Goal: Task Accomplishment & Management: Use online tool/utility

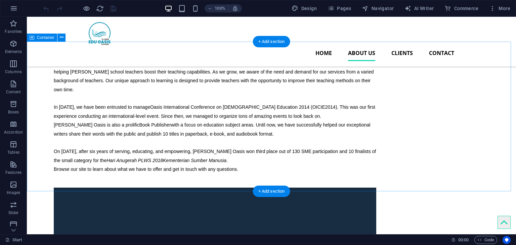
scroll to position [464, 0]
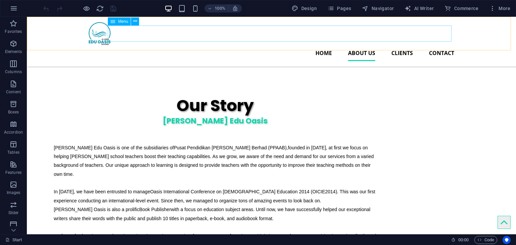
click at [361, 45] on nav "Home About us Clients Contact" at bounding box center [272, 53] width 366 height 16
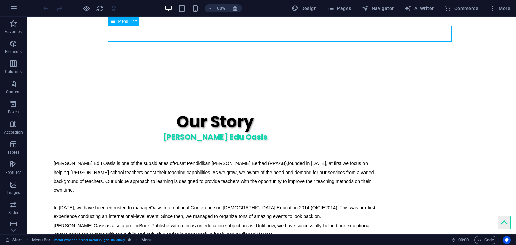
select select
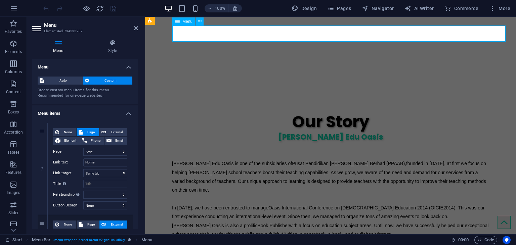
scroll to position [0, 0]
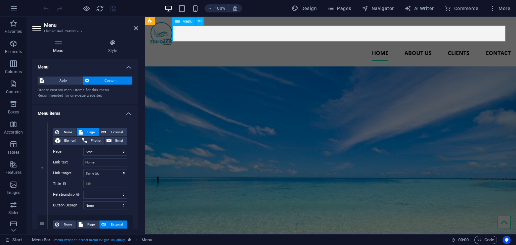
click at [409, 45] on nav "Home About us Clients Contact" at bounding box center [331, 53] width 360 height 16
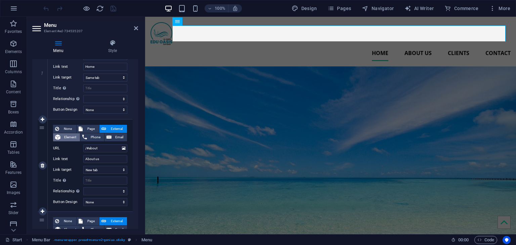
scroll to position [134, 0]
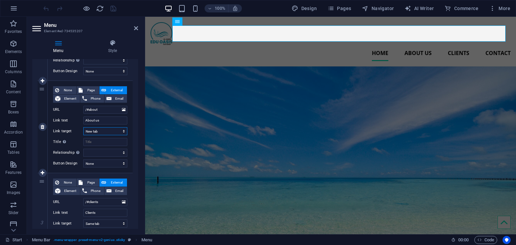
click at [120, 133] on select "New tab Same tab Overlay" at bounding box center [105, 131] width 44 height 8
select select
click at [83, 127] on select "New tab Same tab Overlay" at bounding box center [105, 131] width 44 height 8
select select
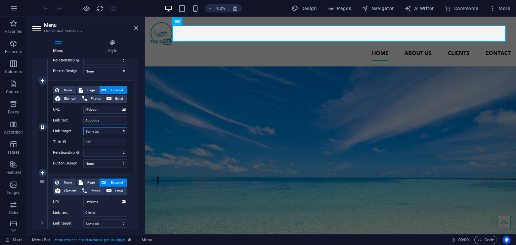
select select
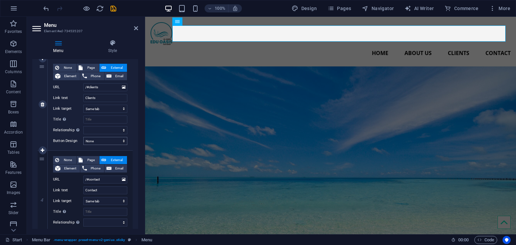
scroll to position [282, 0]
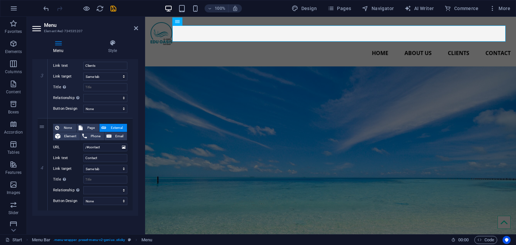
click at [115, 12] on icon "save" at bounding box center [114, 9] width 8 height 8
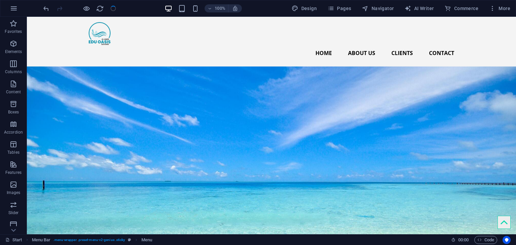
checkbox input "false"
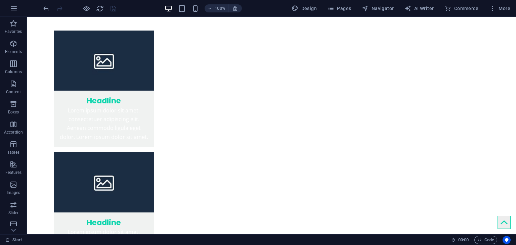
scroll to position [2129, 0]
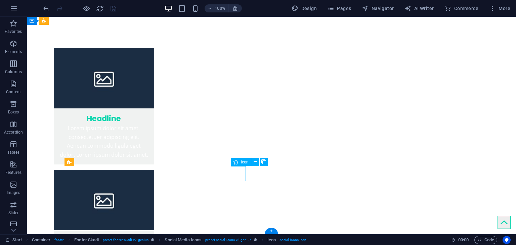
select select "xMidYMid"
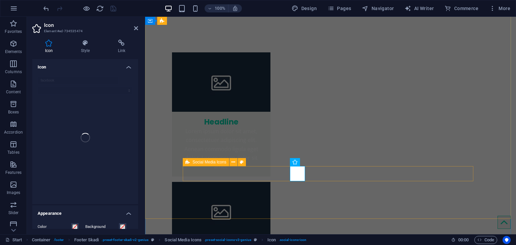
scroll to position [2140, 0]
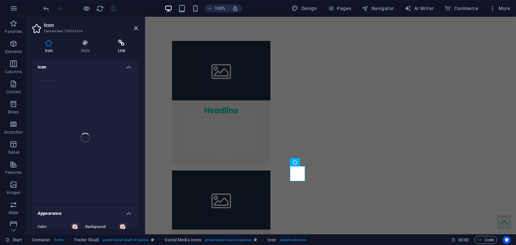
click at [118, 41] on icon at bounding box center [121, 43] width 33 height 7
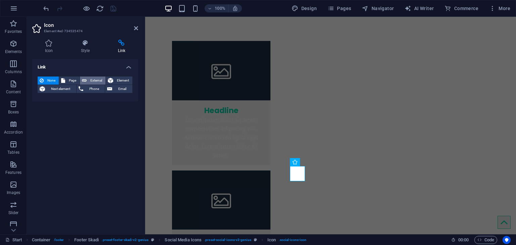
click at [93, 80] on span "External" at bounding box center [96, 81] width 15 height 8
select select "blank"
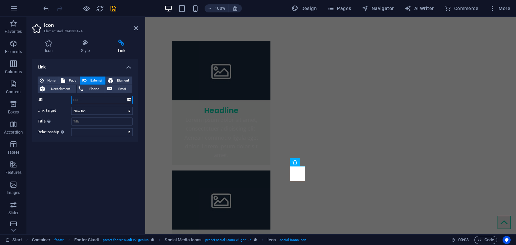
click at [81, 102] on input "URL" at bounding box center [102, 100] width 62 height 8
paste input "[URL][DOMAIN_NAME]"
type input "[URL][DOMAIN_NAME]"
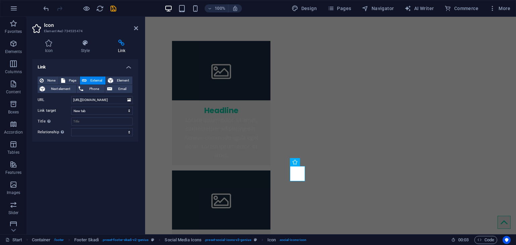
click at [137, 113] on div "None Page External Element Next element Phone Email Page Start Training Events …" at bounding box center [85, 106] width 106 height 71
click at [117, 121] on input "Title Additional link description, should not be the same as the link text. The…" at bounding box center [102, 122] width 62 height 8
type input "Facebook"
click at [106, 194] on div "Link None Page External Element Next element Phone Email Page Start Training Ev…" at bounding box center [85, 144] width 106 height 170
click at [122, 135] on select "alternate author bookmark external help license next nofollow noreferrer noopen…" at bounding box center [102, 132] width 62 height 8
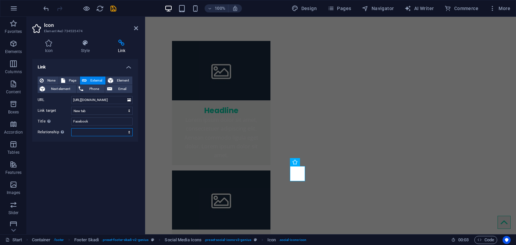
click at [123, 136] on select "alternate author bookmark external help license next nofollow noreferrer noopen…" at bounding box center [102, 132] width 62 height 8
click at [123, 135] on select "alternate author bookmark external help license next nofollow noreferrer noopen…" at bounding box center [102, 132] width 62 height 8
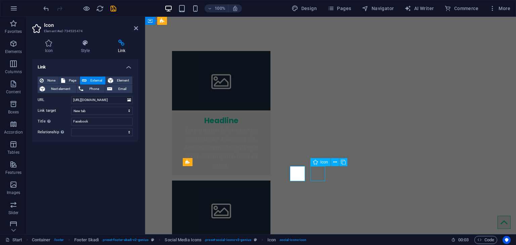
scroll to position [2129, 0]
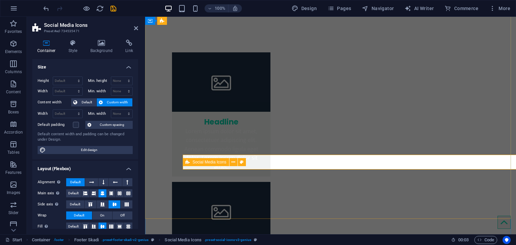
scroll to position [2140, 0]
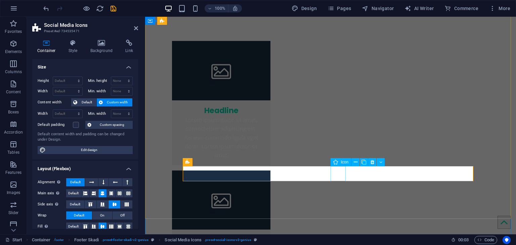
select select "xMidYMid"
select select "px"
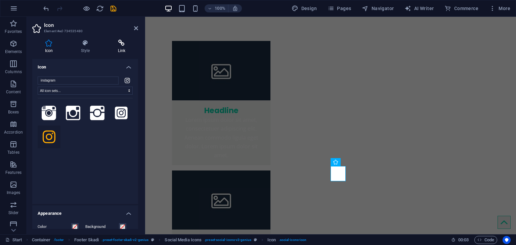
click at [122, 48] on h4 "Link" at bounding box center [121, 47] width 33 height 14
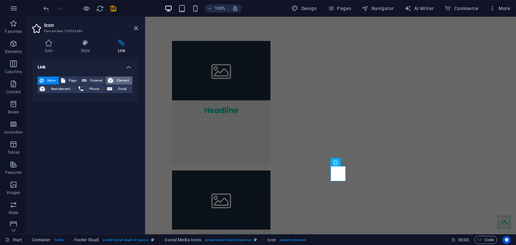
click at [112, 81] on icon at bounding box center [110, 81] width 5 height 8
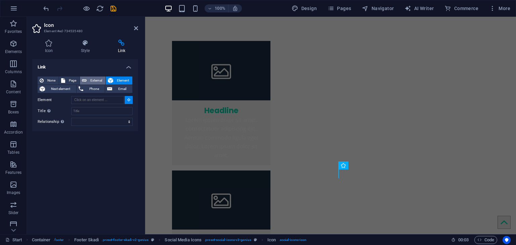
click at [89, 82] on span "External" at bounding box center [96, 81] width 15 height 8
select select "blank"
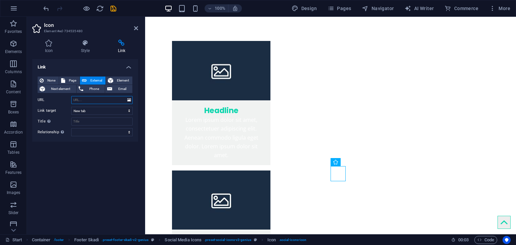
click at [98, 103] on input "URL" at bounding box center [102, 100] width 62 height 8
paste input "[URL][DOMAIN_NAME]"
type input "[URL][DOMAIN_NAME]"
click at [106, 122] on input "Title Additional link description, should not be the same as the link text. The…" at bounding box center [102, 122] width 62 height 8
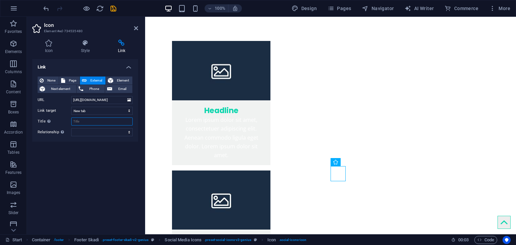
scroll to position [0, 0]
type input "Instagram"
click at [104, 147] on div "Link None Page External Element Next element Phone Email Page Start Training Ev…" at bounding box center [85, 144] width 106 height 170
click at [110, 6] on icon "save" at bounding box center [114, 9] width 8 height 8
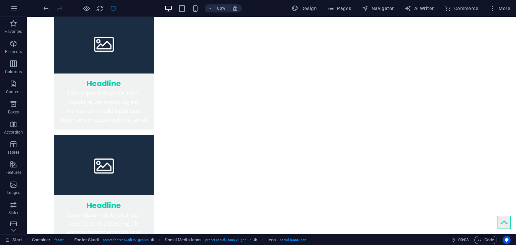
checkbox input "false"
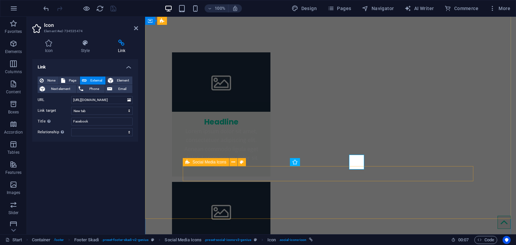
scroll to position [2140, 0]
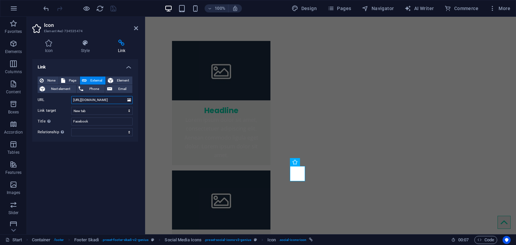
click at [124, 100] on input "[URL][DOMAIN_NAME]" at bounding box center [102, 100] width 62 height 8
paste input "AlAminEduOasis/reels"
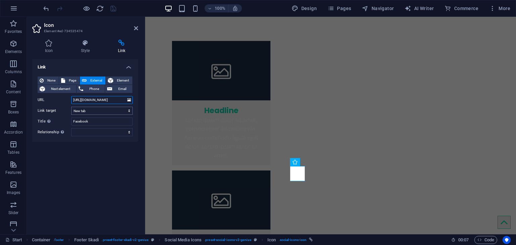
scroll to position [0, 26]
type input "[URL][DOMAIN_NAME]"
click at [117, 8] on icon "save" at bounding box center [114, 9] width 8 height 8
checkbox input "false"
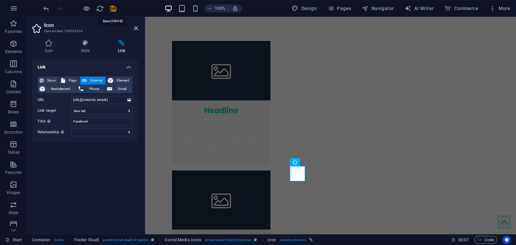
scroll to position [2129, 0]
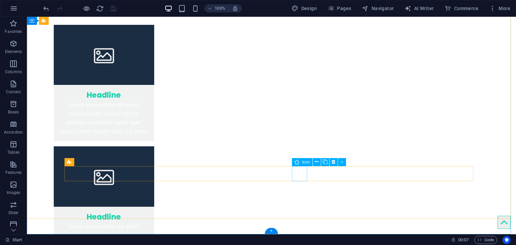
select select "xMidYMid"
select select "px"
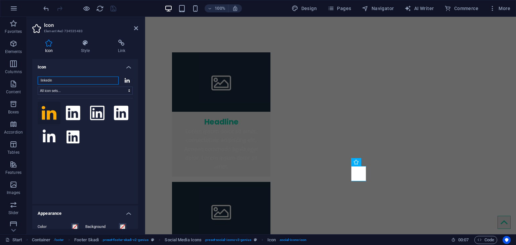
scroll to position [2140, 0]
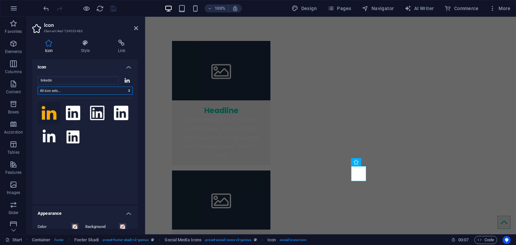
click at [123, 93] on select "All icon sets... IcoFont Ionicons FontAwesome Brands FontAwesome Duotone FontAw…" at bounding box center [85, 91] width 95 height 8
click at [124, 93] on select "All icon sets... IcoFont Ionicons FontAwesome Brands FontAwesome Duotone FontAw…" at bounding box center [85, 91] width 95 height 8
click at [115, 80] on input "linkedin" at bounding box center [78, 81] width 81 height 8
click at [112, 80] on input "linkedin" at bounding box center [78, 81] width 81 height 8
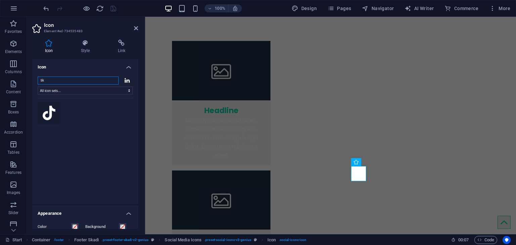
type input "tik"
click at [51, 115] on icon at bounding box center [49, 113] width 13 height 15
click at [118, 48] on h4 "Link" at bounding box center [121, 47] width 33 height 14
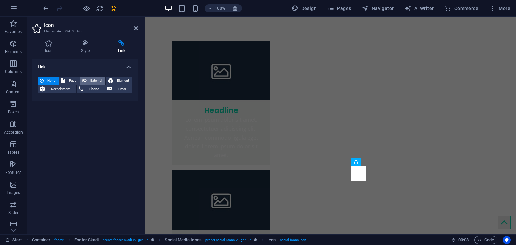
click at [88, 78] on button "External" at bounding box center [93, 81] width 26 height 8
select select "blank"
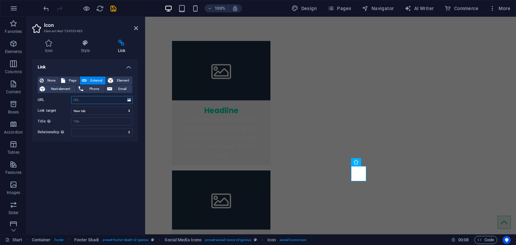
click at [83, 100] on input "URL" at bounding box center [102, 100] width 62 height 8
click at [99, 97] on input "URL" at bounding box center [102, 100] width 62 height 8
paste input "[URL][DOMAIN_NAME]"
type input "[URL][DOMAIN_NAME]"
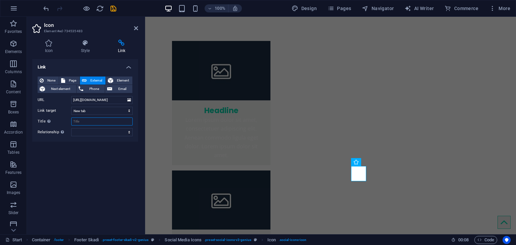
click at [104, 122] on input "Title Additional link description, should not be the same as the link text. The…" at bounding box center [102, 122] width 62 height 8
type input "TikTok"
click at [99, 172] on div "Link None Page External Element Next element Phone Email Page Start Training Ev…" at bounding box center [85, 144] width 106 height 170
click at [116, 6] on icon "save" at bounding box center [114, 9] width 8 height 8
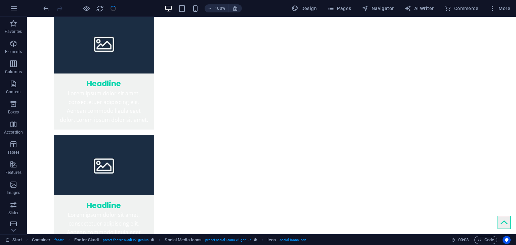
checkbox input "false"
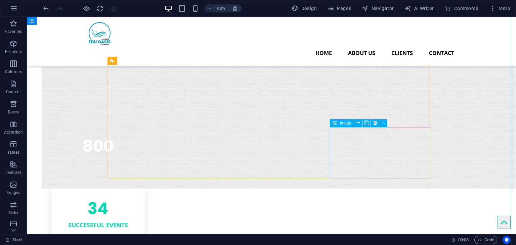
scroll to position [1423, 0]
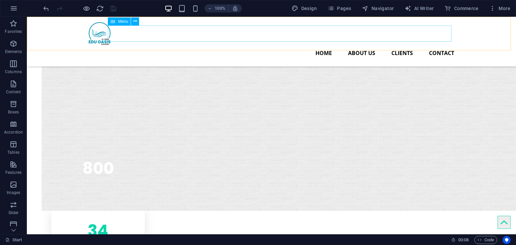
click at [403, 45] on nav "Home About us Clients Contact" at bounding box center [272, 53] width 366 height 16
select select
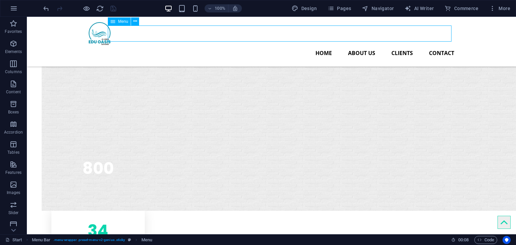
select select
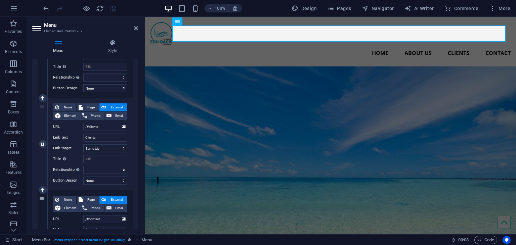
scroll to position [202, 0]
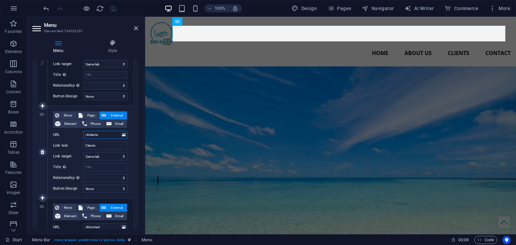
click at [108, 134] on input "/#clients" at bounding box center [105, 135] width 44 height 8
click at [107, 154] on select "New tab Same tab Overlay" at bounding box center [105, 157] width 44 height 8
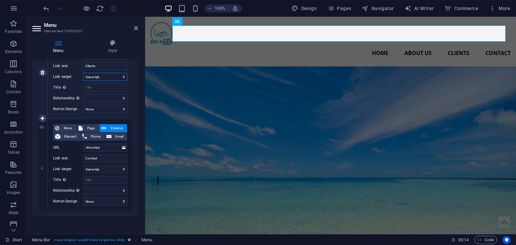
scroll to position [282, 0]
click at [159, 99] on figure at bounding box center [330, 165] width 371 height 196
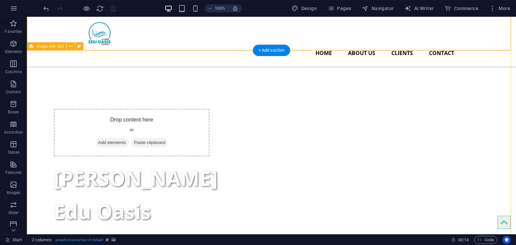
scroll to position [67, 0]
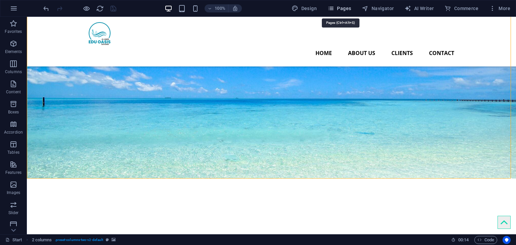
click at [334, 7] on icon "button" at bounding box center [331, 8] width 7 height 7
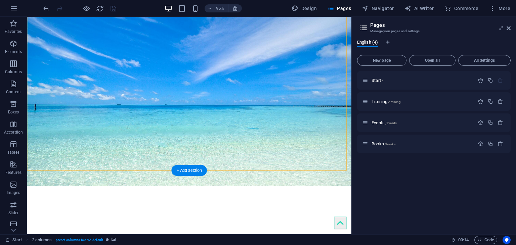
click at [193, 119] on figure at bounding box center [198, 97] width 342 height 196
click at [508, 28] on icon at bounding box center [509, 28] width 4 height 5
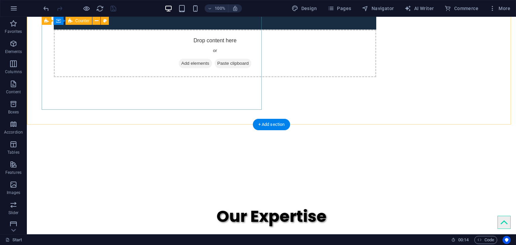
scroll to position [1042, 0]
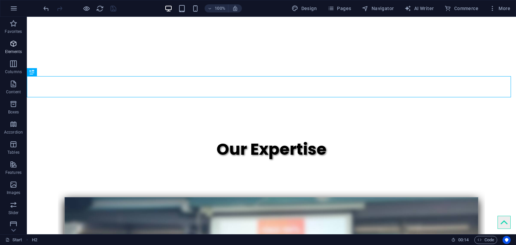
click at [17, 52] on p "Elements" at bounding box center [13, 51] width 17 height 5
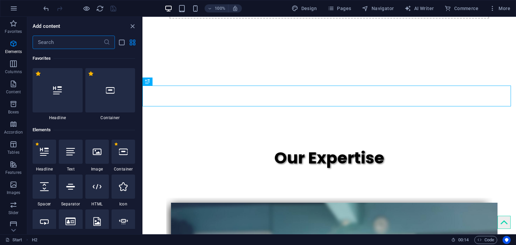
scroll to position [0, 0]
click at [98, 40] on input "text" at bounding box center [68, 42] width 71 height 13
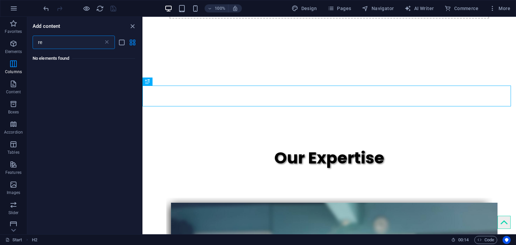
type input "r"
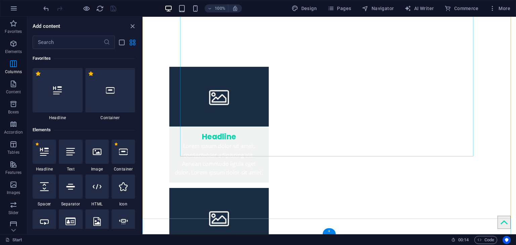
scroll to position [2134, 0]
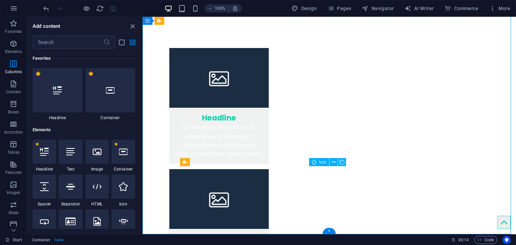
select select "xMidYMid"
select select "px"
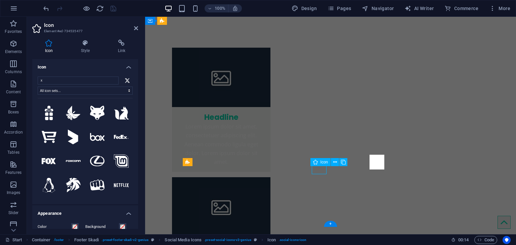
scroll to position [2140, 0]
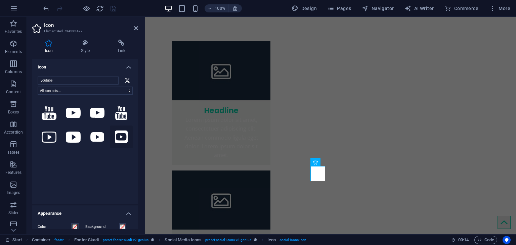
type input "youtube"
click at [116, 136] on icon at bounding box center [121, 137] width 13 height 15
click at [78, 117] on icon at bounding box center [73, 113] width 15 height 10
click at [93, 116] on icon at bounding box center [97, 113] width 15 height 10
click at [77, 135] on icon at bounding box center [73, 137] width 15 height 11
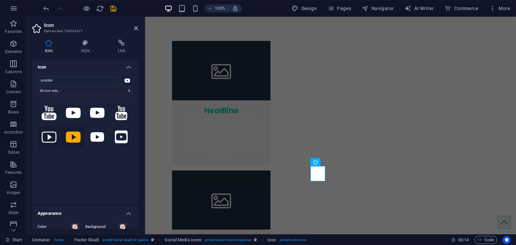
click at [52, 134] on icon at bounding box center [49, 137] width 15 height 11
click at [52, 117] on icon at bounding box center [49, 113] width 15 height 14
click at [122, 115] on icon at bounding box center [121, 113] width 12 height 15
click at [94, 113] on icon at bounding box center [97, 113] width 15 height 10
click at [79, 109] on icon at bounding box center [73, 113] width 15 height 10
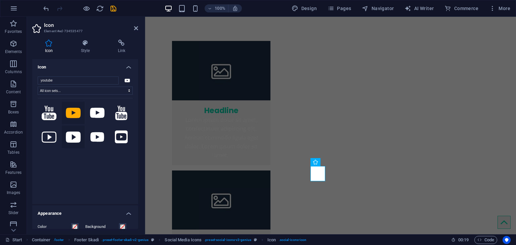
click at [76, 132] on icon at bounding box center [73, 137] width 15 height 11
click at [82, 51] on h4 "Style" at bounding box center [86, 47] width 37 height 14
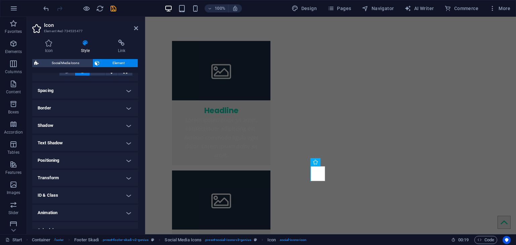
scroll to position [134, 0]
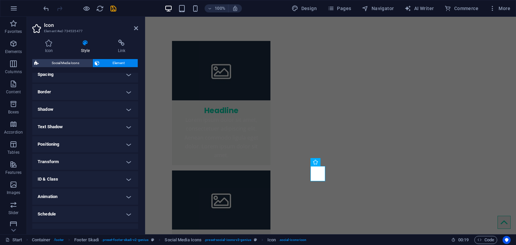
click at [123, 158] on h4 "Transform" at bounding box center [85, 162] width 106 height 16
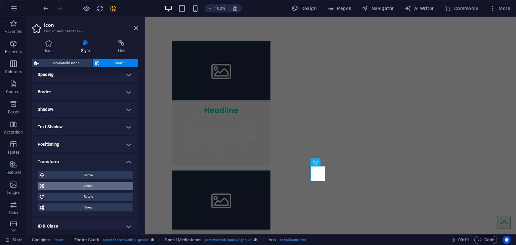
click at [88, 187] on span "Scale" at bounding box center [88, 186] width 85 height 8
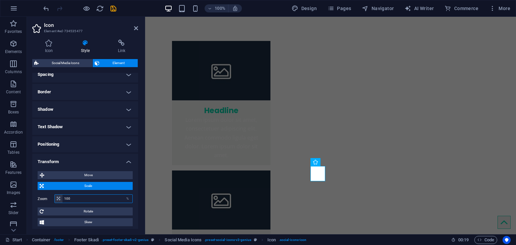
click at [76, 201] on input "100" at bounding box center [98, 199] width 70 height 8
type input "110"
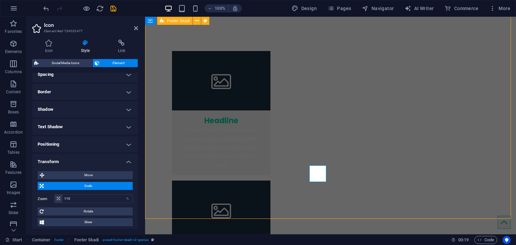
scroll to position [2129, 0]
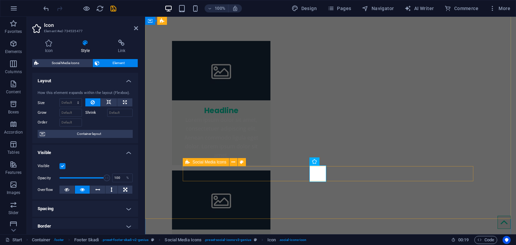
type input "100"
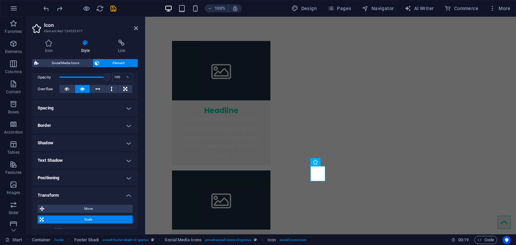
scroll to position [202, 0]
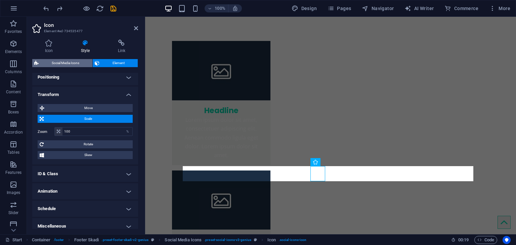
click at [73, 62] on span "Social Media Icons" at bounding box center [66, 63] width 50 height 8
select select "rem"
select select "px"
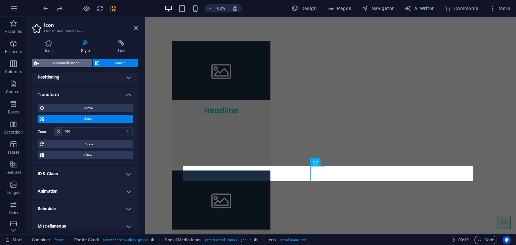
select select "%"
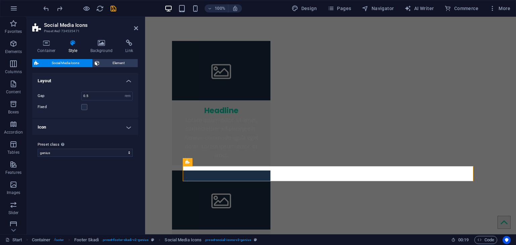
click at [126, 127] on h4 "Icon" at bounding box center [85, 127] width 106 height 16
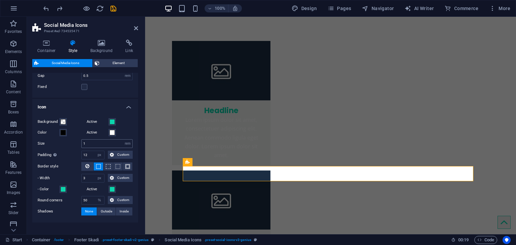
scroll to position [40, 0]
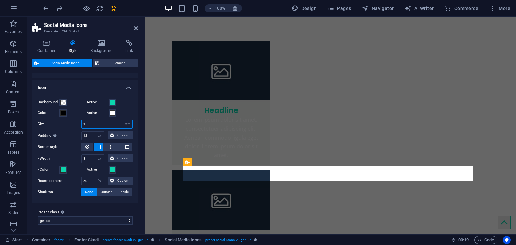
click at [106, 127] on input "1" at bounding box center [107, 124] width 51 height 8
type input "2"
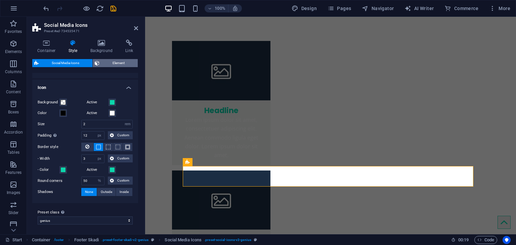
click at [102, 62] on span "Element" at bounding box center [119, 63] width 34 height 8
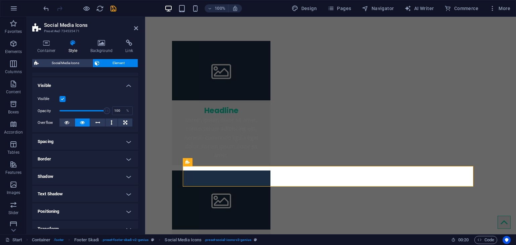
scroll to position [0, 0]
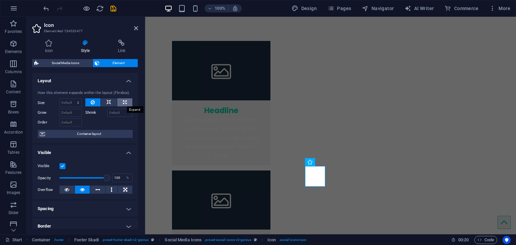
click at [121, 99] on button at bounding box center [124, 102] width 15 height 8
type input "100"
select select "%"
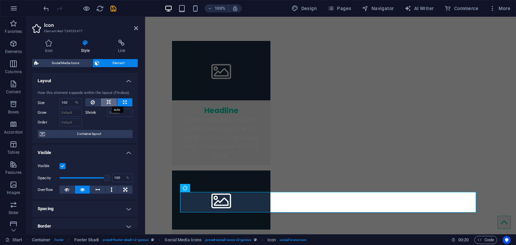
click at [107, 103] on icon at bounding box center [109, 102] width 5 height 8
select select "DISABLED_OPTION_VALUE"
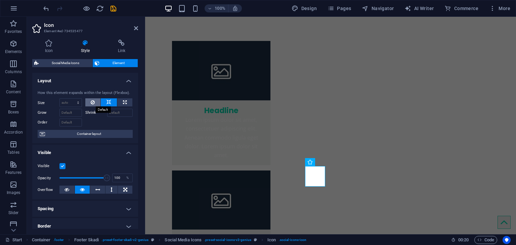
click at [93, 98] on icon at bounding box center [93, 102] width 4 height 8
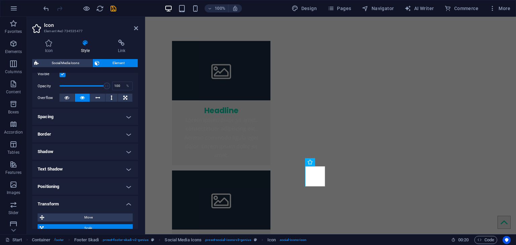
scroll to position [134, 0]
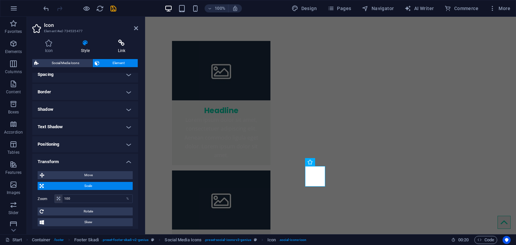
click at [117, 44] on icon at bounding box center [121, 43] width 33 height 7
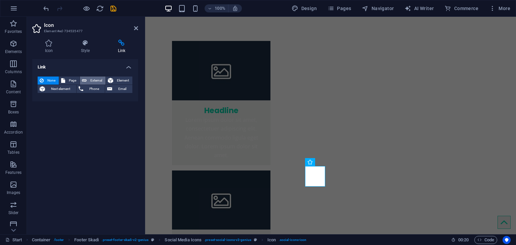
click at [89, 82] on span "External" at bounding box center [96, 81] width 15 height 8
select select "blank"
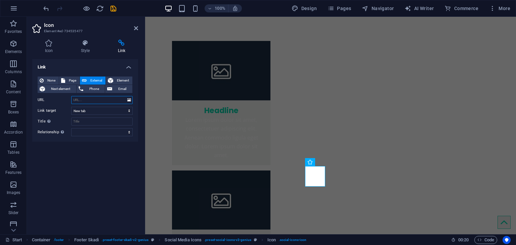
click at [93, 99] on input "URL" at bounding box center [102, 100] width 62 height 8
paste input "[URL][DOMAIN_NAME]"
type input "[URL][DOMAIN_NAME]"
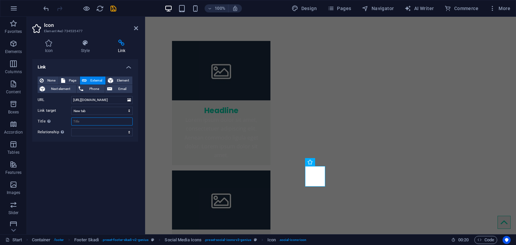
click at [98, 120] on input "Title Additional link description, should not be the same as the link text. The…" at bounding box center [102, 122] width 62 height 8
type input "YouTube"
click at [113, 6] on icon "save" at bounding box center [114, 9] width 8 height 8
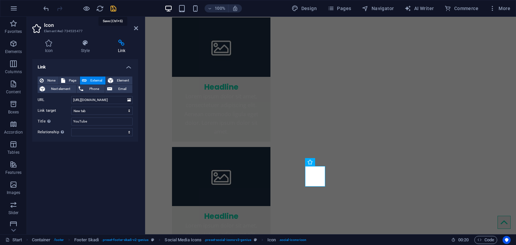
checkbox input "false"
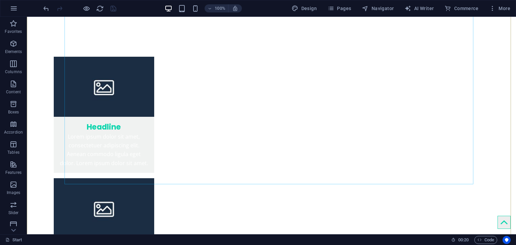
scroll to position [2101, 0]
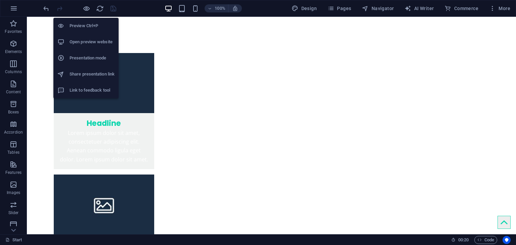
drag, startPoint x: 86, startPoint y: 7, endPoint x: 93, endPoint y: 14, distance: 9.3
click at [86, 9] on icon "button" at bounding box center [87, 9] width 8 height 8
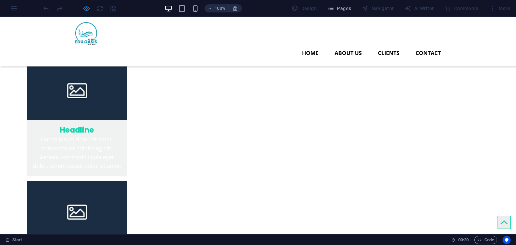
scroll to position [1801, 0]
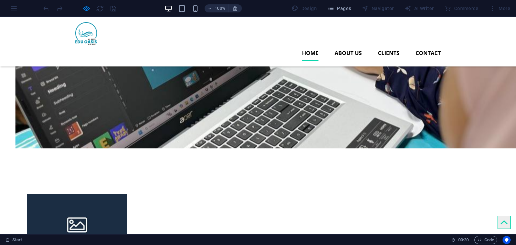
click at [311, 45] on link "Home" at bounding box center [310, 53] width 16 height 16
click at [354, 45] on link "About us" at bounding box center [348, 53] width 27 height 16
click at [309, 45] on link "Home" at bounding box center [310, 53] width 16 height 16
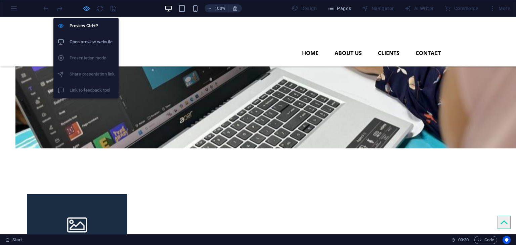
click at [85, 8] on icon "button" at bounding box center [87, 9] width 8 height 8
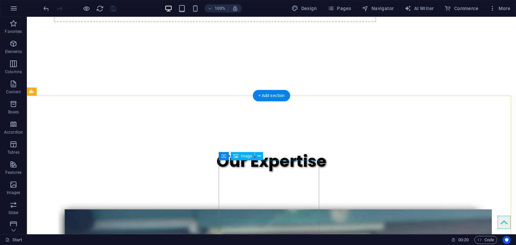
scroll to position [1092, 0]
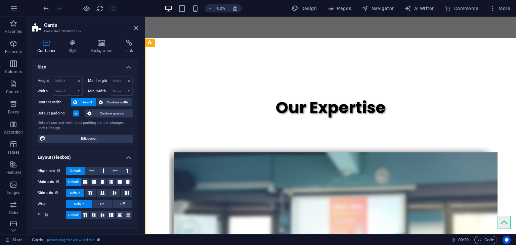
scroll to position [1101, 0]
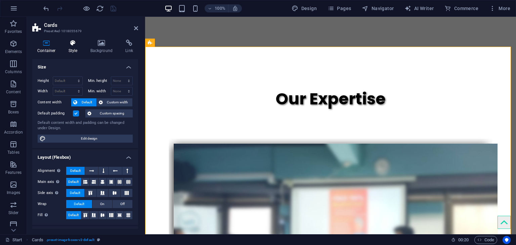
click at [75, 43] on icon at bounding box center [73, 43] width 19 height 7
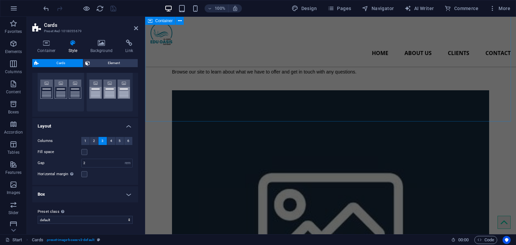
scroll to position [631, 0]
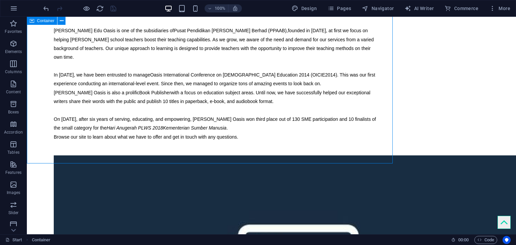
scroll to position [622, 0]
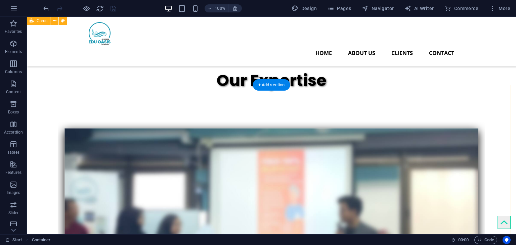
scroll to position [1025, 0]
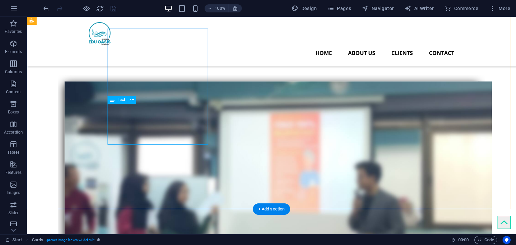
scroll to position [1059, 0]
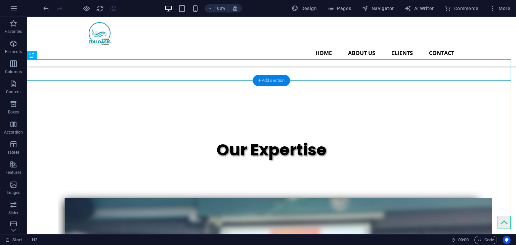
click at [272, 82] on div "+ Add section" at bounding box center [271, 80] width 37 height 11
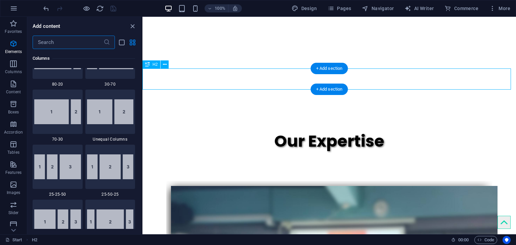
scroll to position [1176, 0]
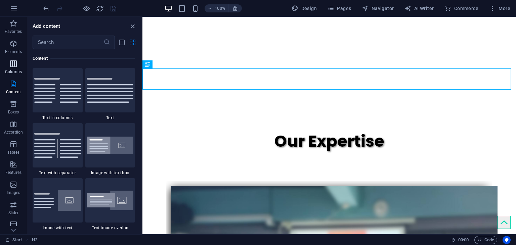
click at [5, 64] on span "Columns" at bounding box center [13, 68] width 27 height 16
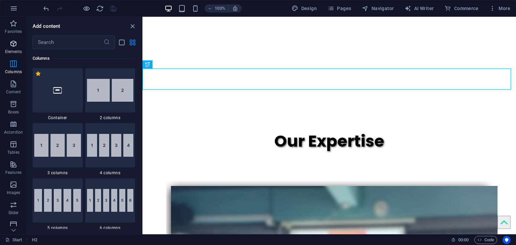
click at [15, 46] on icon "button" at bounding box center [13, 44] width 8 height 8
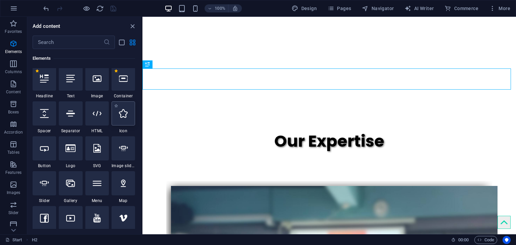
scroll to position [72, 0]
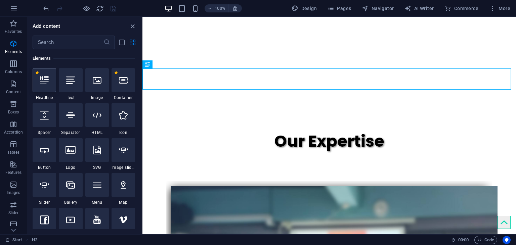
click at [49, 91] on div at bounding box center [45, 80] width 24 height 24
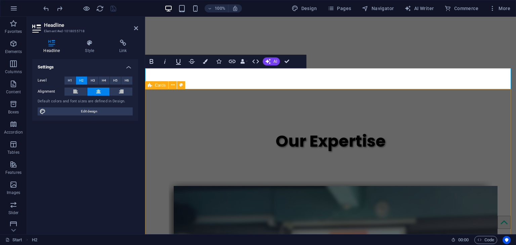
drag, startPoint x: 308, startPoint y: 115, endPoint x: 425, endPoint y: 115, distance: 117.6
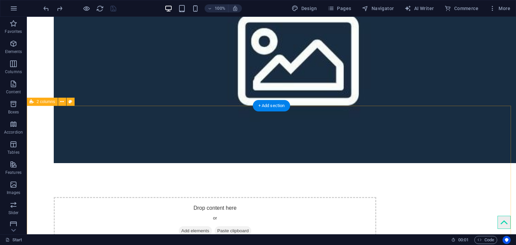
scroll to position [823, 0]
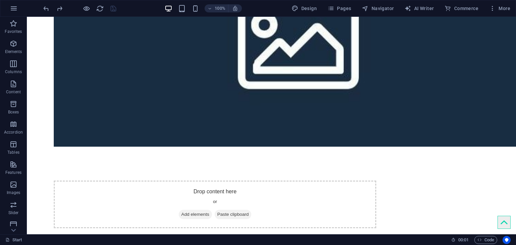
click at [15, 51] on p "Elements" at bounding box center [13, 51] width 17 height 5
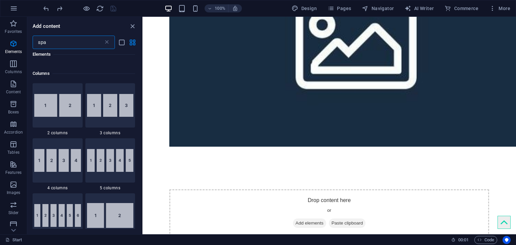
scroll to position [0, 0]
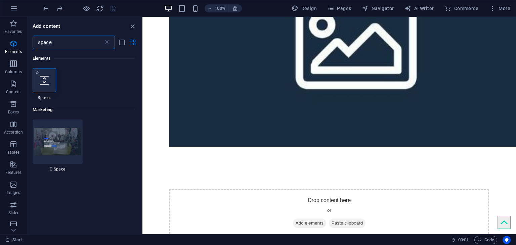
type input "space"
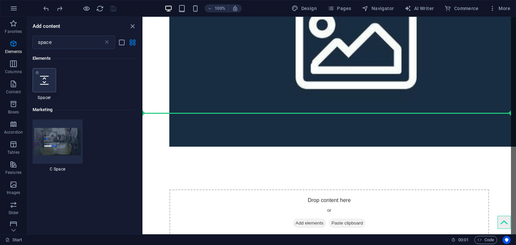
select select "px"
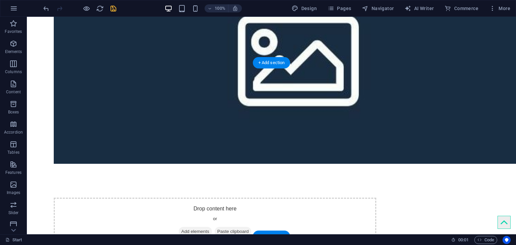
scroll to position [882, 0]
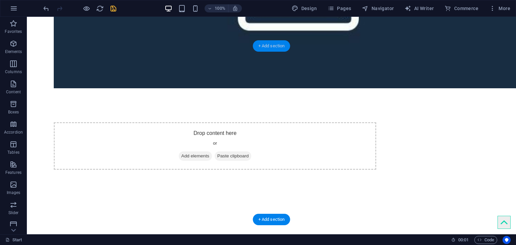
drag, startPoint x: 243, startPoint y: 35, endPoint x: 270, endPoint y: 51, distance: 31.7
click at [270, 51] on div "+ Add section" at bounding box center [271, 45] width 37 height 11
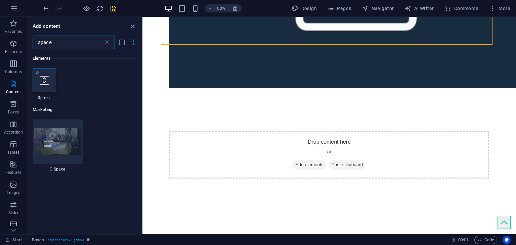
click at [41, 78] on icon at bounding box center [44, 80] width 9 height 9
select select "px"
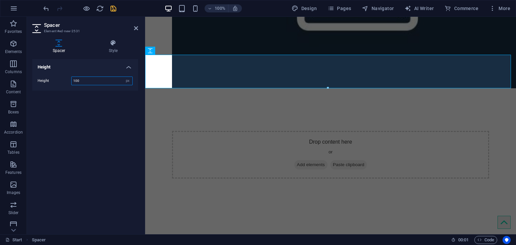
click at [79, 84] on input "100" at bounding box center [102, 81] width 61 height 8
type input "1"
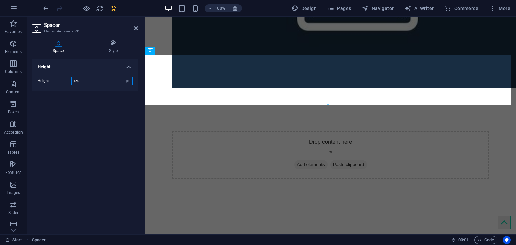
drag, startPoint x: 98, startPoint y: 81, endPoint x: 51, endPoint y: 79, distance: 47.7
click at [51, 79] on div "Height 150 px rem vh vw" at bounding box center [85, 81] width 95 height 9
type input "200"
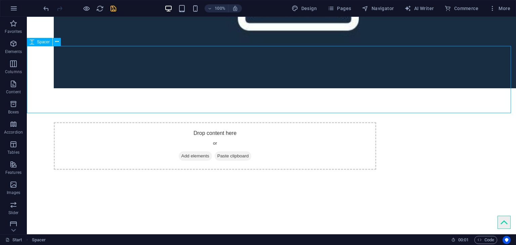
select select "px"
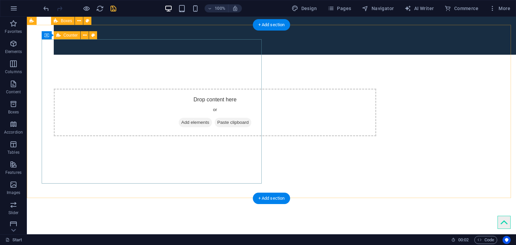
scroll to position [1117, 0]
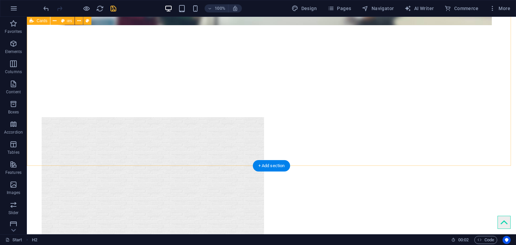
scroll to position [1487, 0]
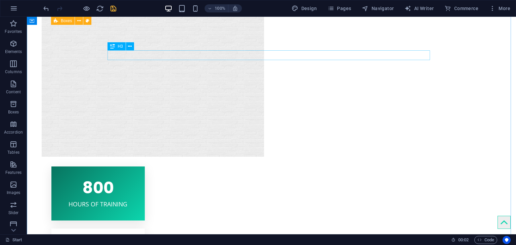
click at [129, 47] on icon at bounding box center [130, 46] width 4 height 7
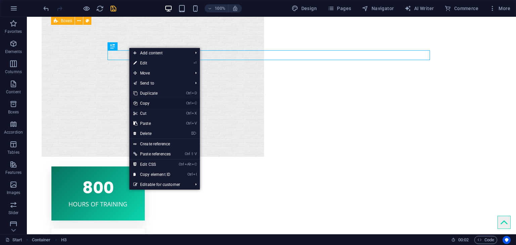
click at [150, 105] on link "Ctrl C Copy" at bounding box center [151, 103] width 45 height 10
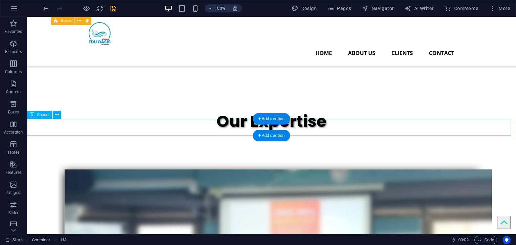
scroll to position [1050, 0]
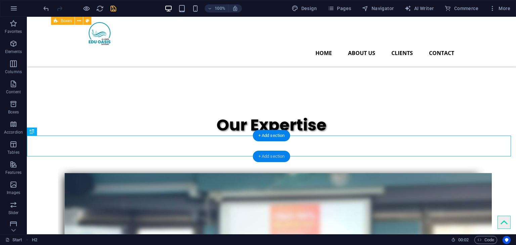
click at [269, 155] on div "+ Add section" at bounding box center [271, 156] width 37 height 11
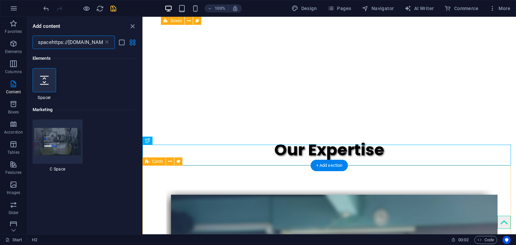
scroll to position [0, 62]
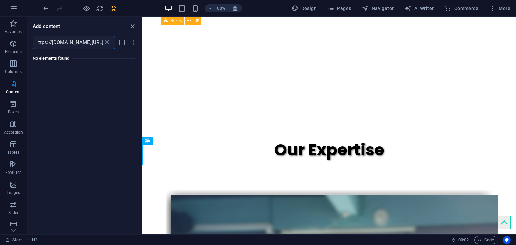
type input "spacehttps://[DOMAIN_NAME][URL]"
click at [109, 43] on icon at bounding box center [107, 42] width 7 height 7
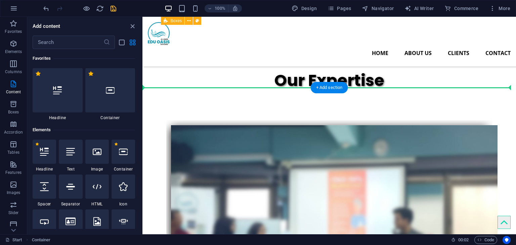
scroll to position [1103, 0]
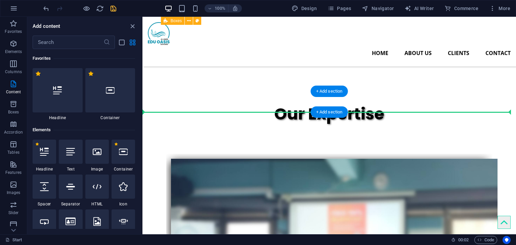
drag, startPoint x: 298, startPoint y: 142, endPoint x: 294, endPoint y: 104, distance: 38.6
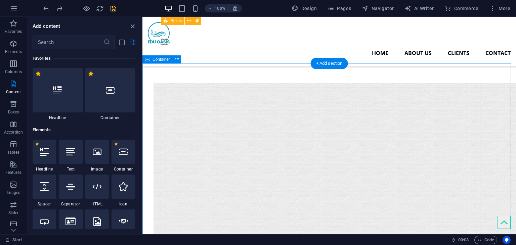
scroll to position [1382, 0]
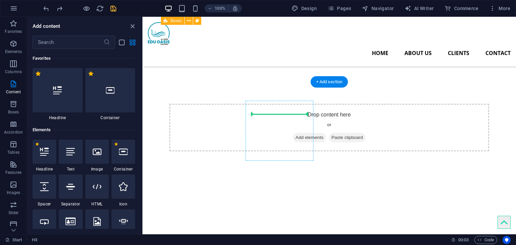
scroll to position [912, 0]
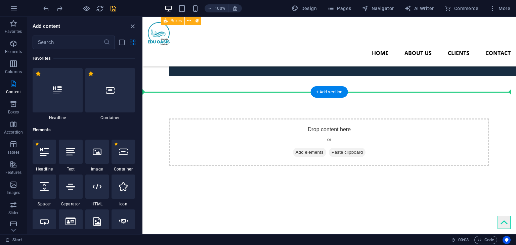
drag, startPoint x: 298, startPoint y: 88, endPoint x: 285, endPoint y: 96, distance: 15.1
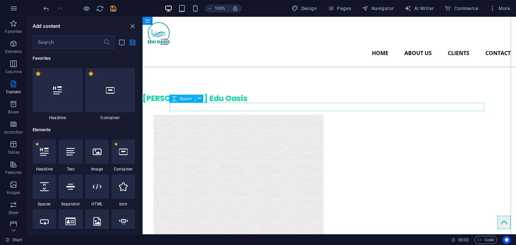
scroll to position [1416, 0]
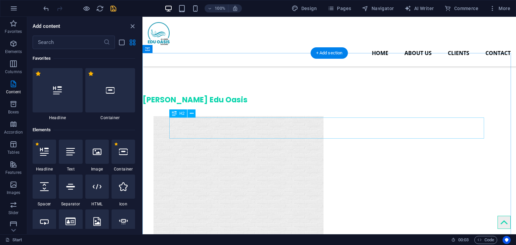
click at [192, 113] on icon at bounding box center [192, 113] width 4 height 7
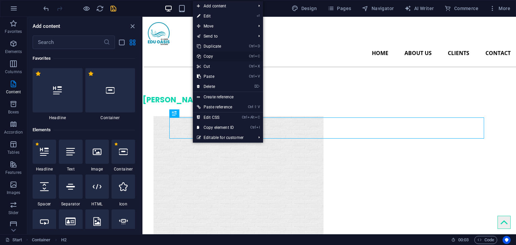
click at [217, 55] on link "Ctrl C Copy" at bounding box center [215, 56] width 45 height 10
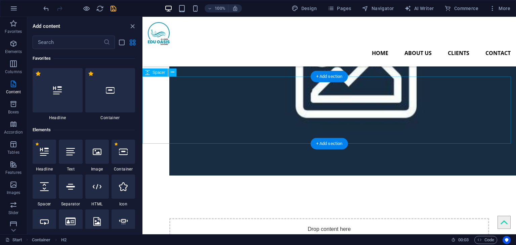
scroll to position [811, 0]
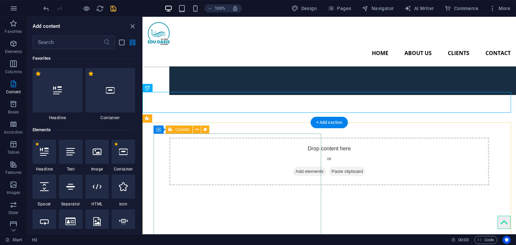
scroll to position [912, 0]
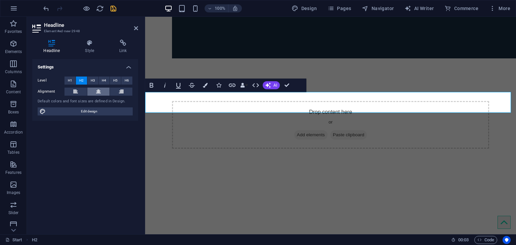
click at [100, 93] on icon at bounding box center [98, 92] width 5 height 8
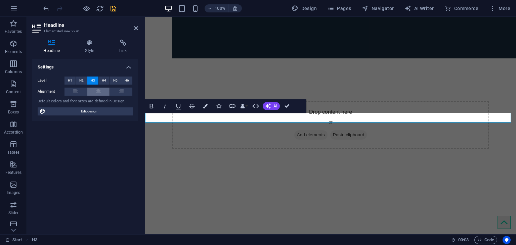
click at [99, 88] on icon at bounding box center [98, 92] width 5 height 8
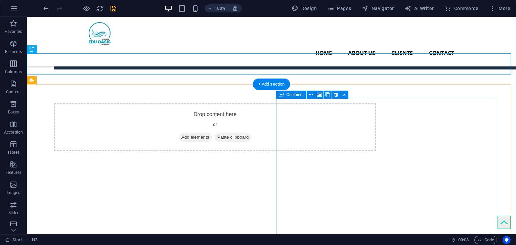
scroll to position [870, 0]
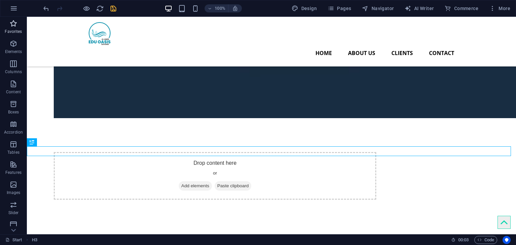
click at [12, 26] on icon "button" at bounding box center [13, 23] width 8 height 8
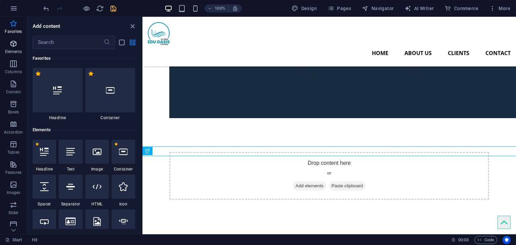
click at [13, 50] on p "Elements" at bounding box center [13, 51] width 17 height 5
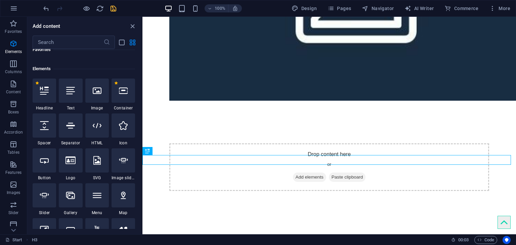
scroll to position [71, 0]
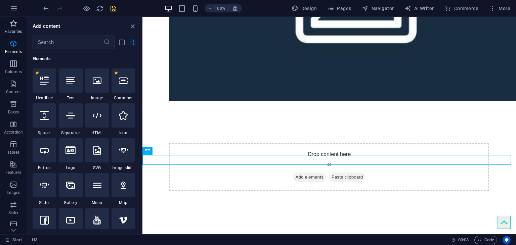
click at [13, 25] on icon "button" at bounding box center [13, 23] width 8 height 8
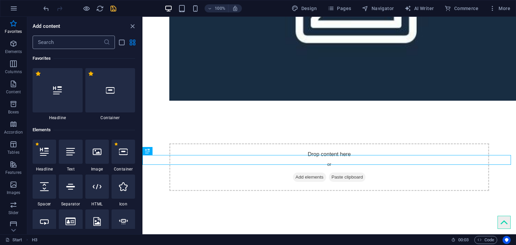
scroll to position [0, 0]
click at [10, 46] on icon "button" at bounding box center [13, 44] width 8 height 8
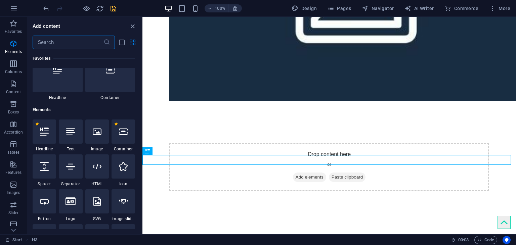
scroll to position [27, 0]
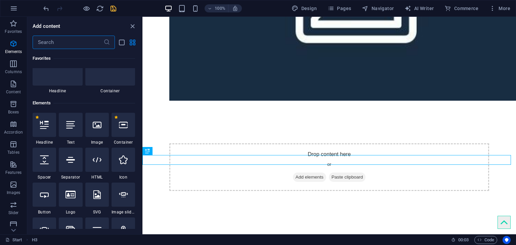
click at [40, 41] on input "text" at bounding box center [68, 42] width 71 height 13
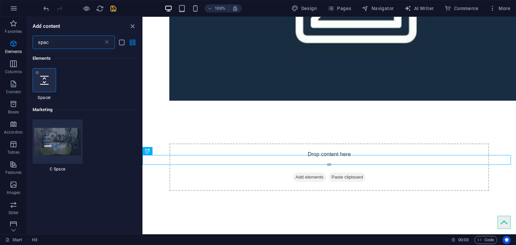
type input "spac"
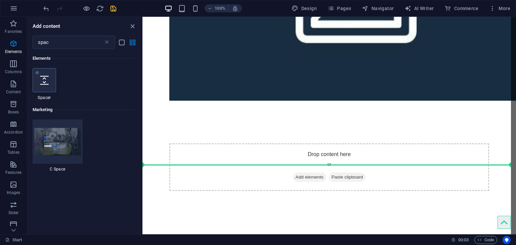
select select "px"
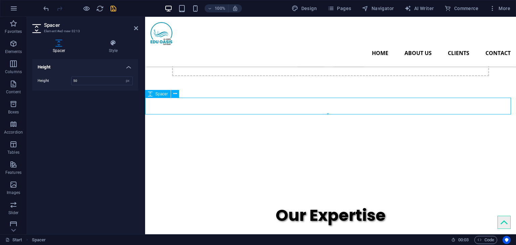
scroll to position [937, 0]
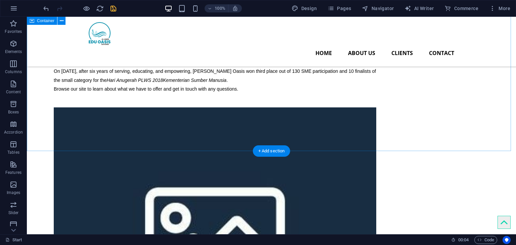
scroll to position [625, 0]
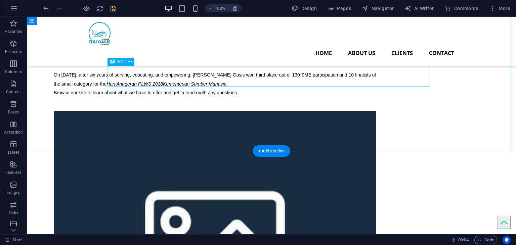
click at [14, 52] on p "Elements" at bounding box center [13, 51] width 17 height 5
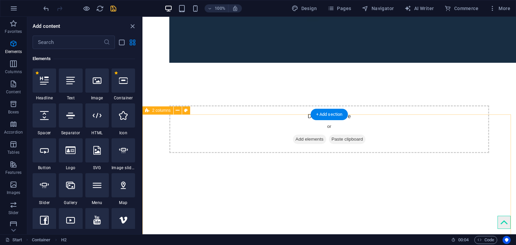
scroll to position [937, 0]
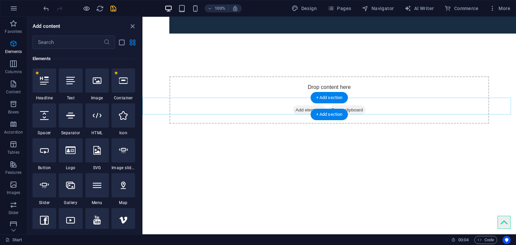
click at [316, 93] on div "+ Add section" at bounding box center [329, 97] width 37 height 11
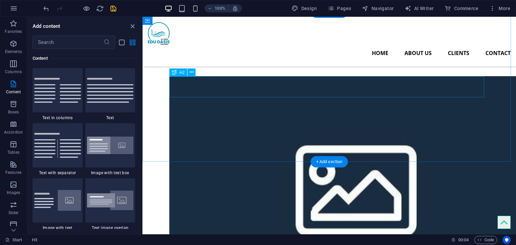
scroll to position [601, 0]
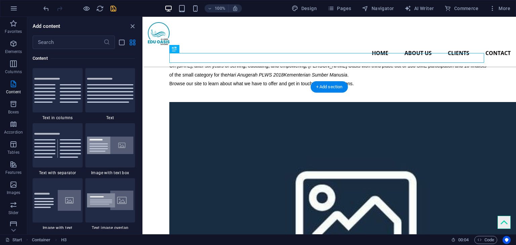
scroll to position [634, 0]
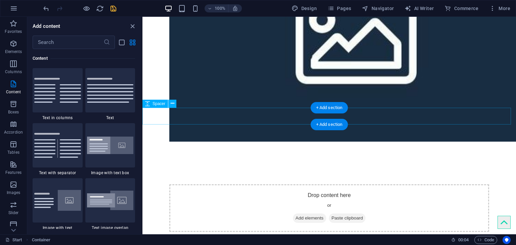
scroll to position [937, 0]
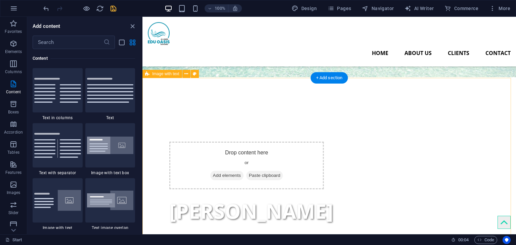
scroll to position [168, 0]
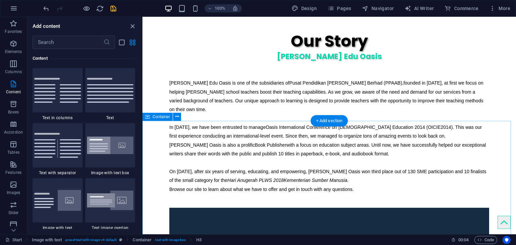
scroll to position [605, 0]
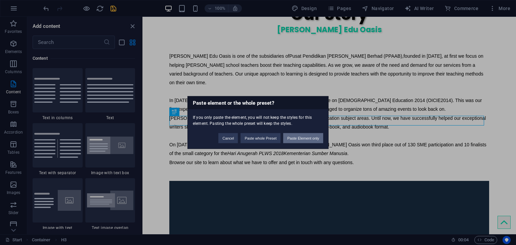
click at [303, 138] on button "Paste Element only" at bounding box center [303, 138] width 40 height 10
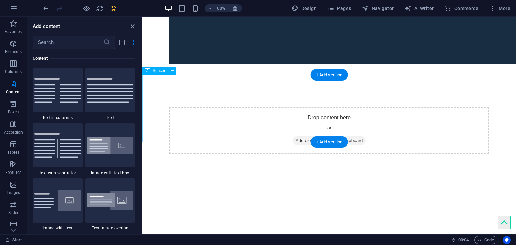
scroll to position [908, 0]
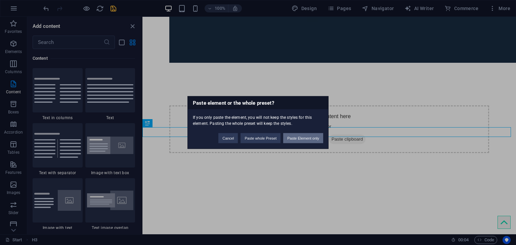
click at [321, 135] on button "Paste Element only" at bounding box center [303, 138] width 40 height 10
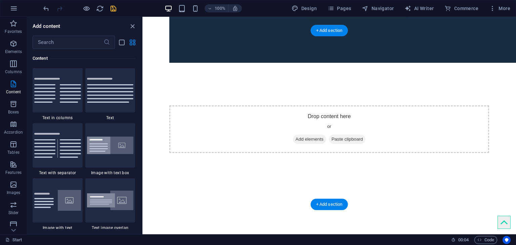
scroll to position [1109, 0]
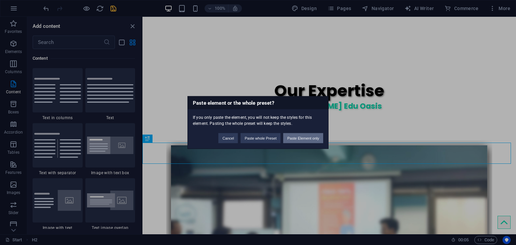
click at [312, 137] on button "Paste Element only" at bounding box center [303, 138] width 40 height 10
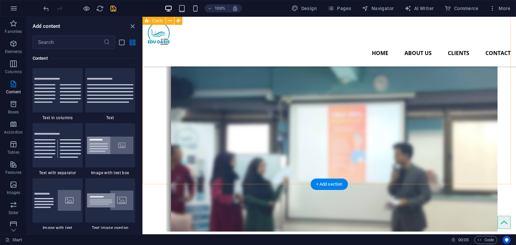
scroll to position [1176, 0]
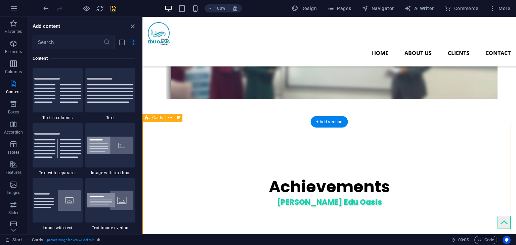
scroll to position [1143, 0]
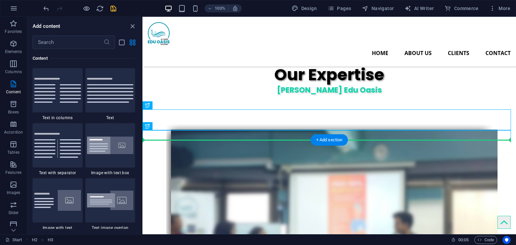
drag, startPoint x: 293, startPoint y: 122, endPoint x: 178, endPoint y: 154, distance: 118.9
drag, startPoint x: 287, startPoint y: 122, endPoint x: 182, endPoint y: 176, distance: 118.5
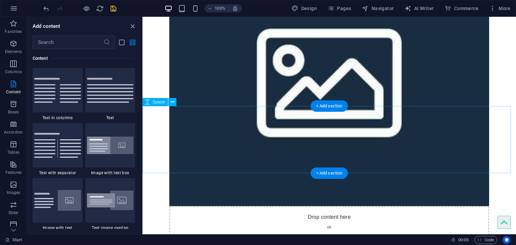
scroll to position [975, 0]
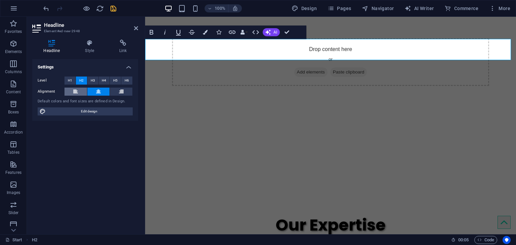
click at [81, 94] on button at bounding box center [76, 92] width 23 height 8
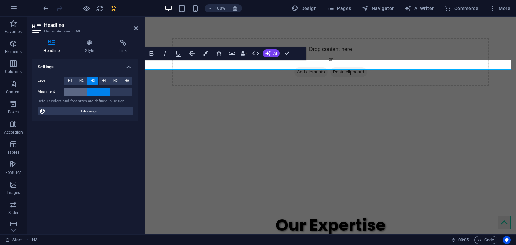
click at [79, 94] on button at bounding box center [76, 92] width 23 height 8
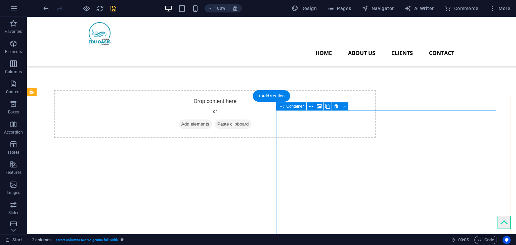
scroll to position [898, 0]
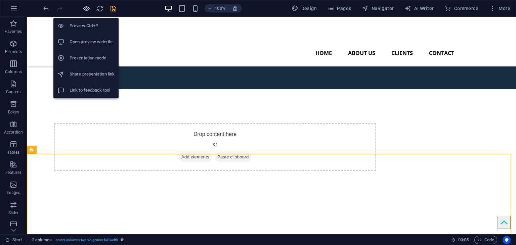
click at [87, 10] on icon "button" at bounding box center [87, 9] width 8 height 8
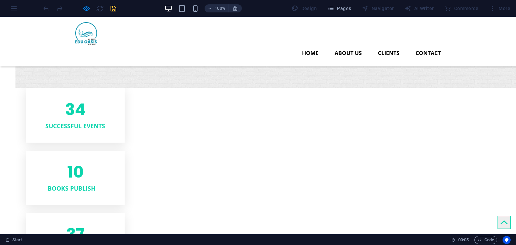
scroll to position [1537, 0]
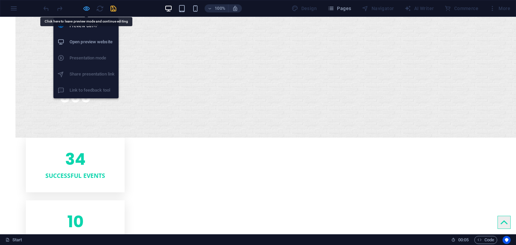
click at [86, 10] on icon "button" at bounding box center [87, 9] width 8 height 8
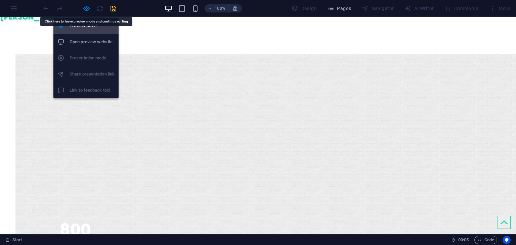
scroll to position [1534, 0]
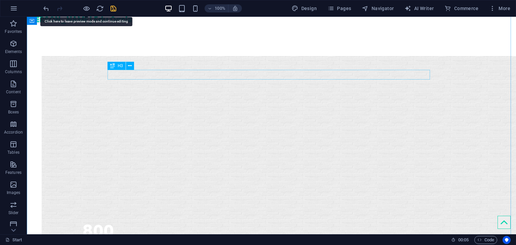
click at [136, 68] on div "H3" at bounding box center [123, 66] width 31 height 8
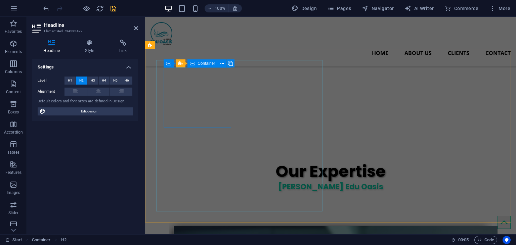
scroll to position [912, 0]
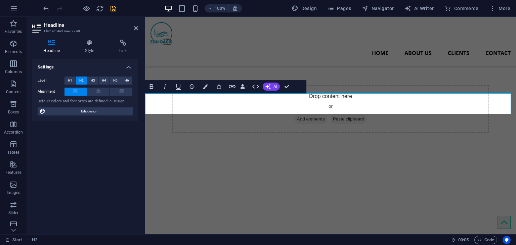
scroll to position [920, 0]
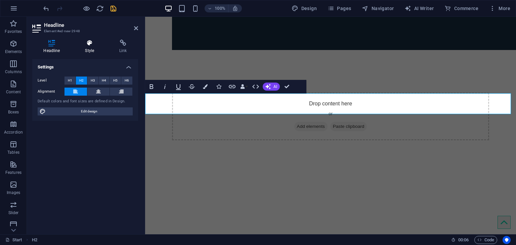
click at [94, 43] on icon at bounding box center [90, 43] width 32 height 7
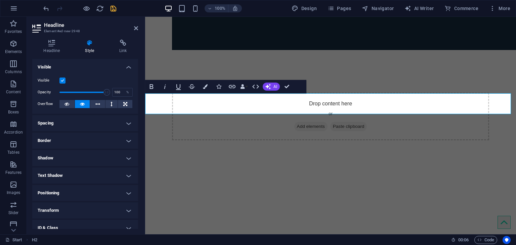
click at [131, 123] on h4 "Spacing" at bounding box center [85, 123] width 106 height 16
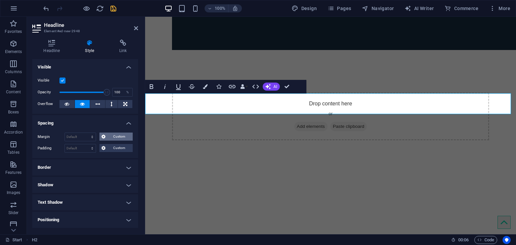
click at [106, 137] on button "Custom" at bounding box center [115, 137] width 33 height 8
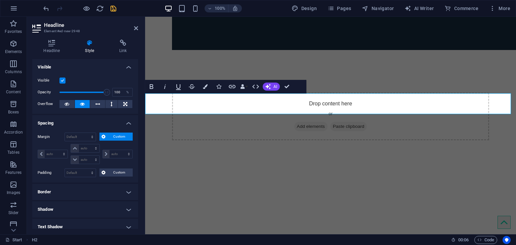
click at [106, 137] on button "Custom" at bounding box center [115, 137] width 33 height 8
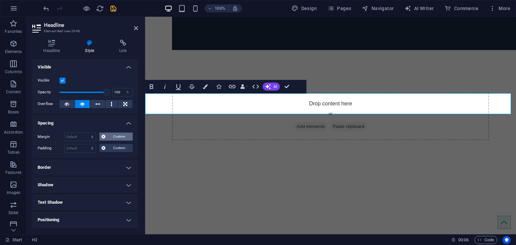
click at [105, 137] on button "Custom" at bounding box center [115, 137] width 33 height 8
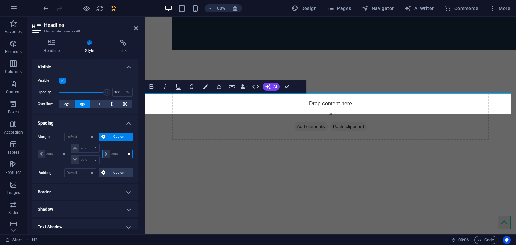
click at [106, 153] on select "auto px % rem vw vh" at bounding box center [118, 154] width 30 height 8
click at [126, 153] on select "auto px % rem vw vh" at bounding box center [118, 154] width 30 height 8
click at [106, 154] on select "auto px % rem vw vh" at bounding box center [118, 154] width 30 height 8
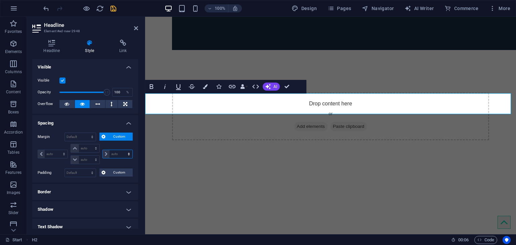
click at [106, 154] on select "auto px % rem vw vh" at bounding box center [118, 154] width 30 height 8
select select "px"
click at [122, 150] on select "auto px % rem vw vh" at bounding box center [118, 154] width 30 height 8
type input "0"
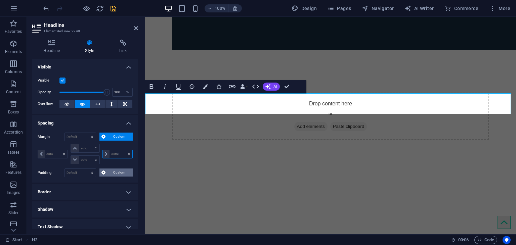
select select "px"
type input "0"
select select "px"
type input "0"
select select "px"
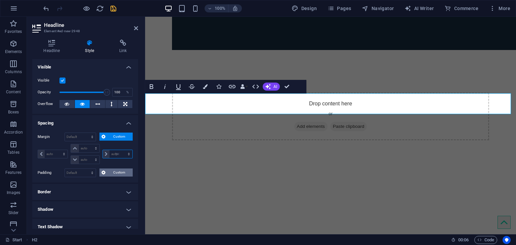
type input "0"
select select "px"
type input "0"
click at [106, 154] on span at bounding box center [106, 154] width 7 height 8
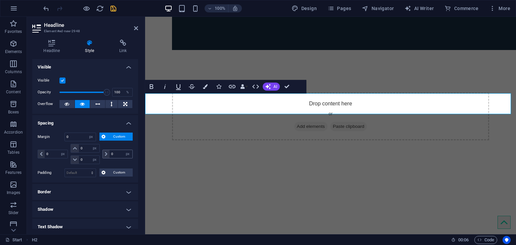
click at [106, 154] on span at bounding box center [106, 154] width 7 height 8
click at [105, 154] on icon at bounding box center [106, 154] width 3 height 4
click at [112, 152] on input "0" at bounding box center [121, 154] width 23 height 8
select select "DISABLED_OPTION_VALUE"
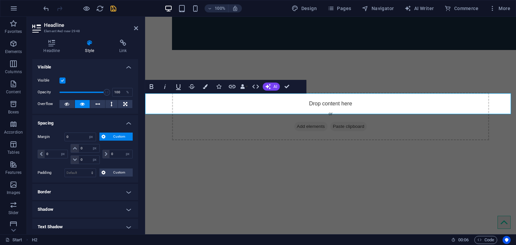
select select "DISABLED_OPTION_VALUE"
click at [126, 124] on h4 "Spacing" at bounding box center [85, 121] width 106 height 12
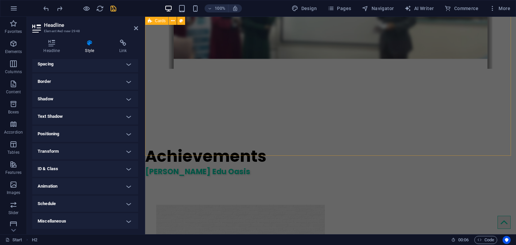
scroll to position [1458, 0]
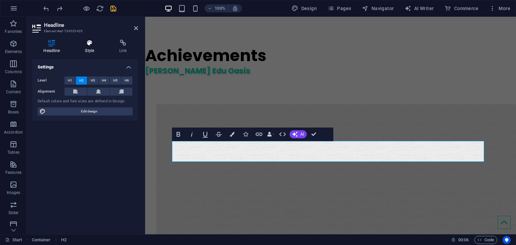
click at [86, 47] on h4 "Style" at bounding box center [91, 47] width 34 height 14
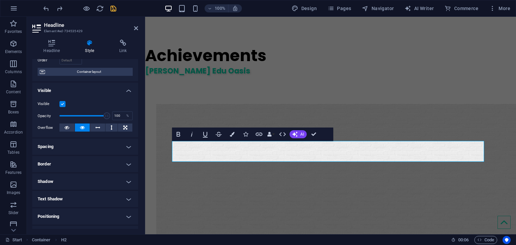
scroll to position [101, 0]
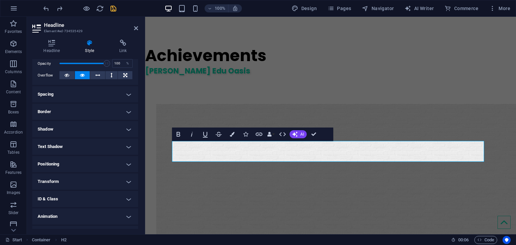
click at [126, 97] on h4 "Spacing" at bounding box center [85, 94] width 106 height 16
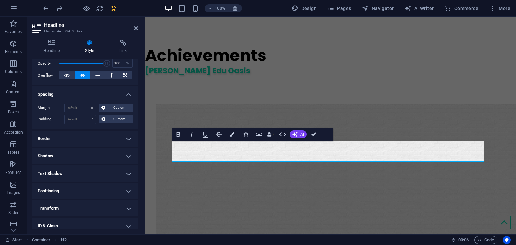
click at [127, 95] on h4 "Spacing" at bounding box center [85, 92] width 106 height 12
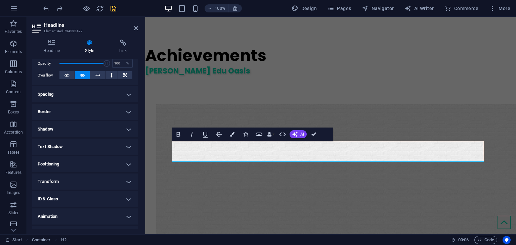
click at [126, 118] on h4 "Border" at bounding box center [85, 112] width 106 height 16
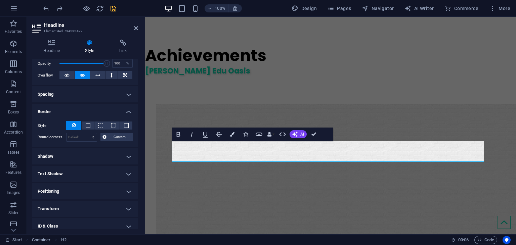
click at [127, 116] on div "Style - Width 1 auto px rem % vh vw Custom Custom 1 auto px rem % vh vw 1 auto …" at bounding box center [85, 131] width 106 height 31
click at [128, 109] on h4 "Border" at bounding box center [85, 110] width 106 height 12
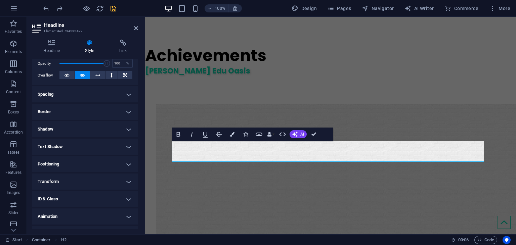
click at [126, 136] on h4 "Shadow" at bounding box center [85, 129] width 106 height 16
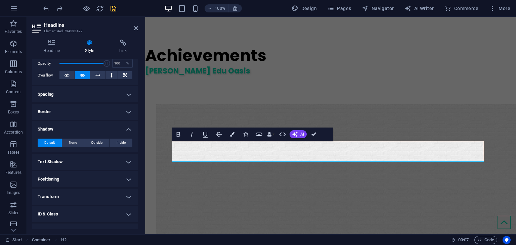
click at [127, 131] on h4 "Shadow" at bounding box center [85, 127] width 106 height 12
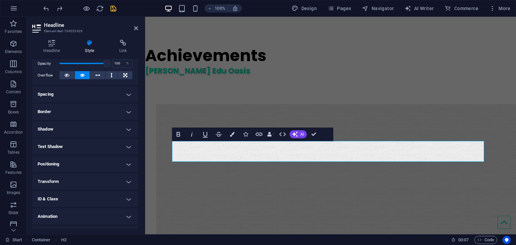
click at [128, 147] on h4 "Text Shadow" at bounding box center [85, 147] width 106 height 16
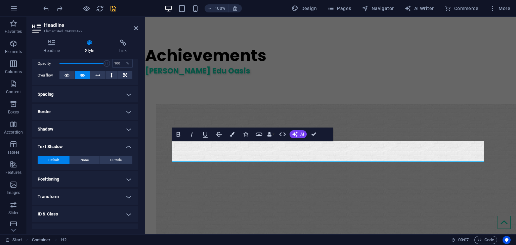
click at [128, 147] on h4 "Text Shadow" at bounding box center [85, 145] width 106 height 12
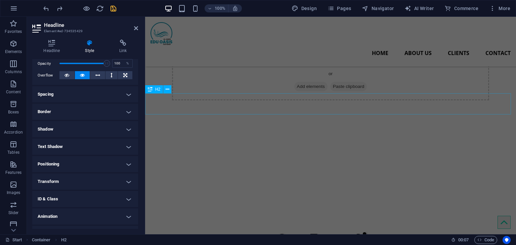
scroll to position [920, 0]
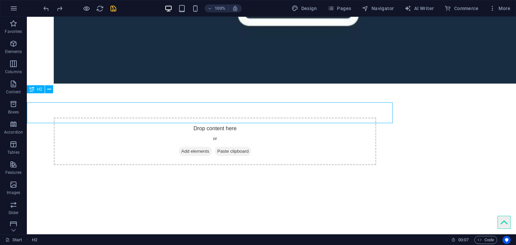
scroll to position [912, 0]
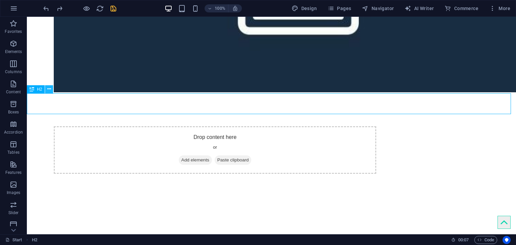
click at [51, 85] on button at bounding box center [49, 89] width 8 height 8
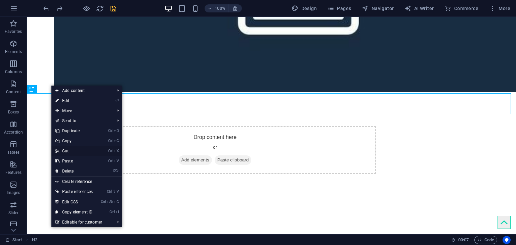
click at [76, 153] on link "Ctrl X Cut" at bounding box center [73, 151] width 45 height 10
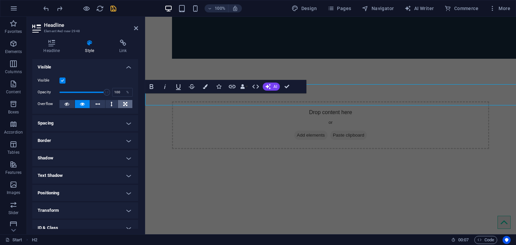
scroll to position [920, 0]
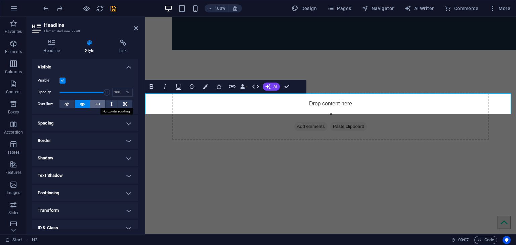
click at [96, 101] on icon at bounding box center [97, 104] width 5 height 8
click at [83, 103] on icon at bounding box center [82, 104] width 5 height 8
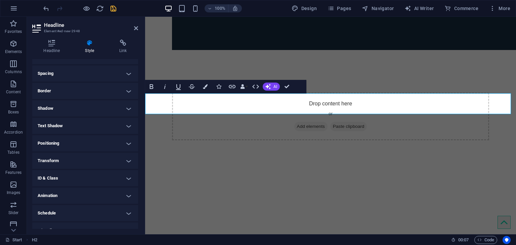
scroll to position [59, 0]
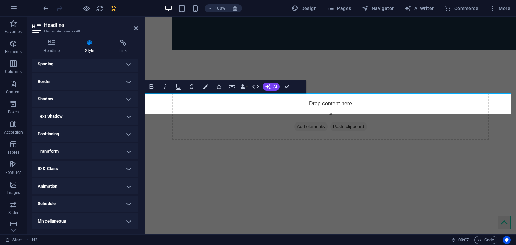
click at [120, 78] on h4 "Border" at bounding box center [85, 82] width 106 height 16
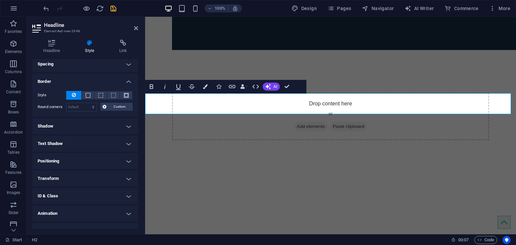
click at [121, 78] on h4 "Border" at bounding box center [85, 80] width 106 height 12
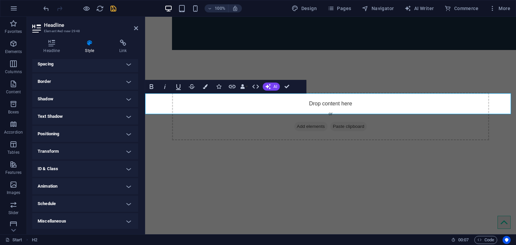
click at [128, 148] on h4 "Transform" at bounding box center [85, 152] width 106 height 16
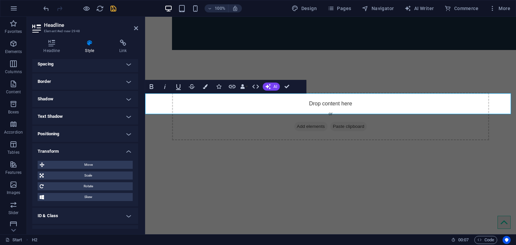
click at [129, 148] on h4 "Transform" at bounding box center [85, 150] width 106 height 12
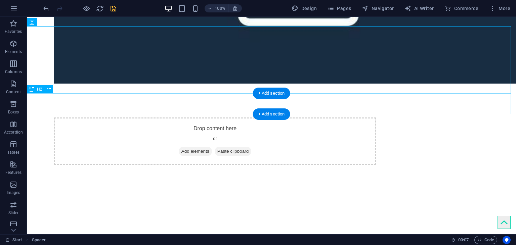
scroll to position [912, 0]
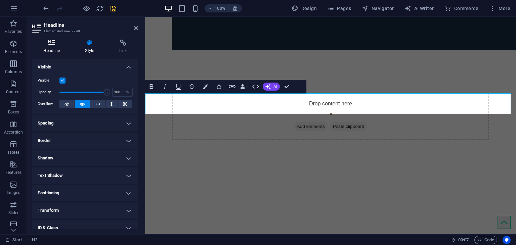
click at [54, 47] on h4 "Headline" at bounding box center [53, 47] width 42 height 14
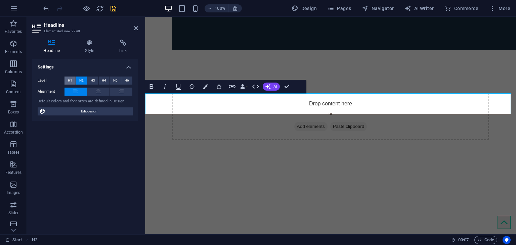
click at [72, 77] on span "H1" at bounding box center [70, 81] width 4 height 8
click at [93, 81] on span "H3" at bounding box center [93, 81] width 4 height 8
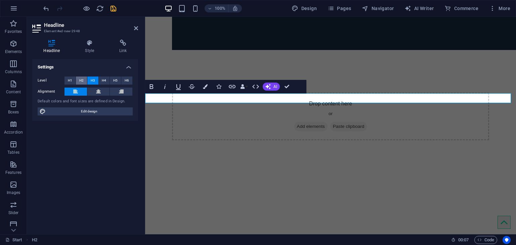
click at [83, 78] on span "H2" at bounding box center [81, 81] width 4 height 8
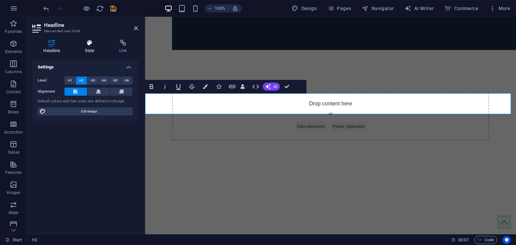
click at [85, 40] on icon at bounding box center [90, 43] width 32 height 7
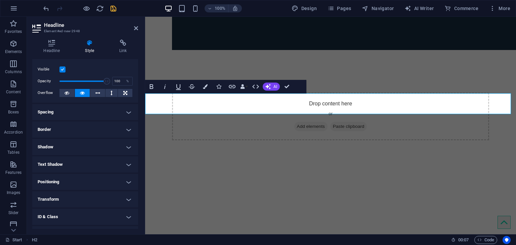
scroll to position [0, 0]
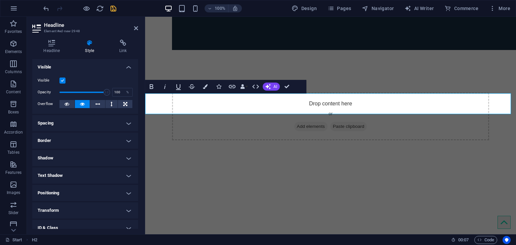
click at [128, 189] on h4 "Positioning" at bounding box center [85, 193] width 106 height 16
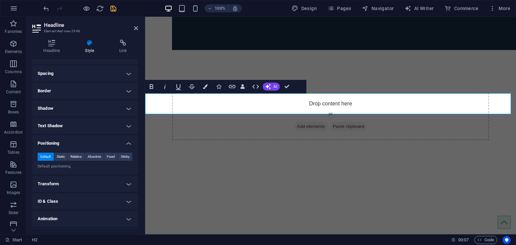
scroll to position [67, 0]
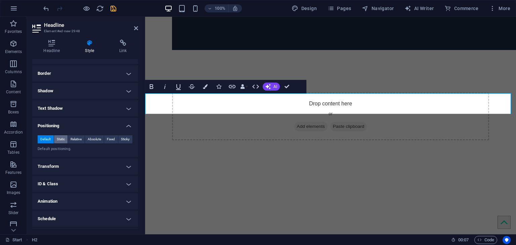
click at [66, 140] on button "Static" at bounding box center [61, 139] width 14 height 8
click at [104, 139] on button "Fixed" at bounding box center [111, 139] width 14 height 8
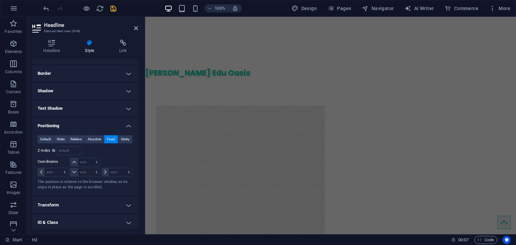
scroll to position [2259, 0]
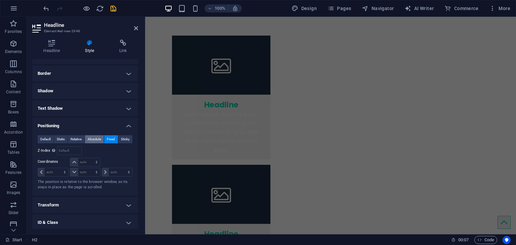
click at [92, 137] on span "Absolute" at bounding box center [94, 139] width 13 height 8
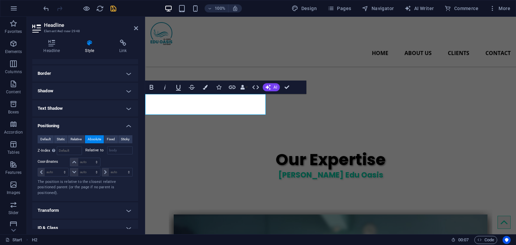
scroll to position [898, 0]
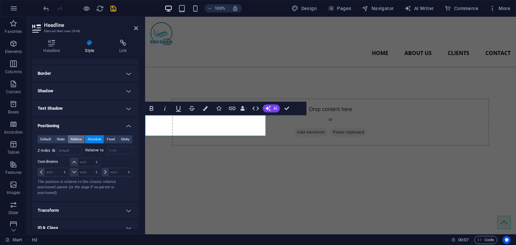
click at [79, 138] on span "Relative" at bounding box center [76, 139] width 11 height 8
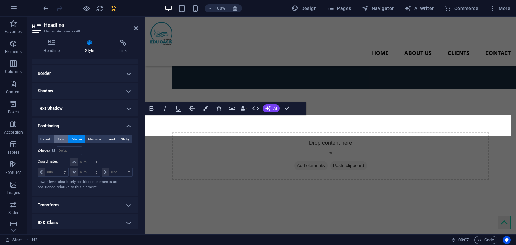
click at [57, 137] on span "Static" at bounding box center [61, 139] width 8 height 8
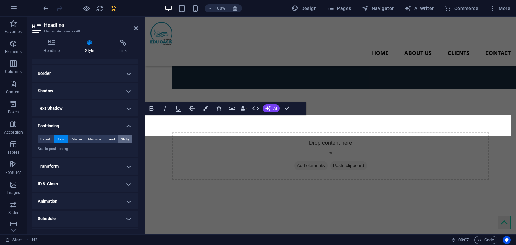
click at [118, 142] on button "Sticky" at bounding box center [125, 139] width 14 height 8
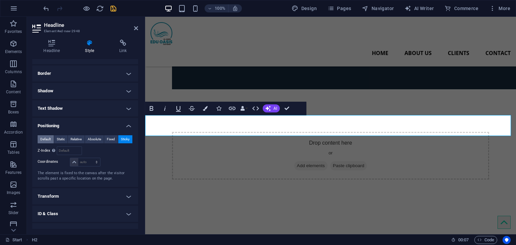
click at [43, 138] on span "Default" at bounding box center [45, 139] width 10 height 8
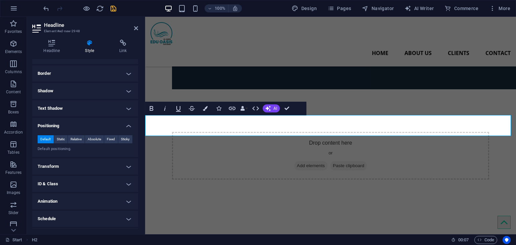
click at [124, 106] on h4 "Text Shadow" at bounding box center [85, 108] width 106 height 16
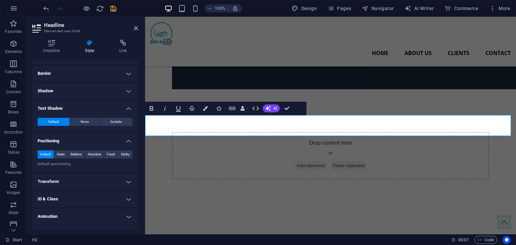
click at [125, 140] on h4 "Positioning" at bounding box center [85, 139] width 106 height 12
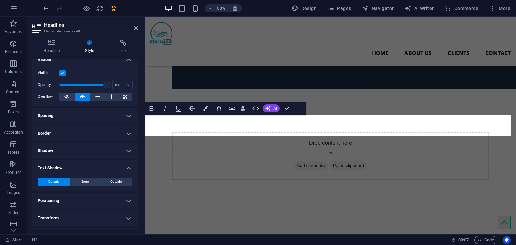
scroll to position [0, 0]
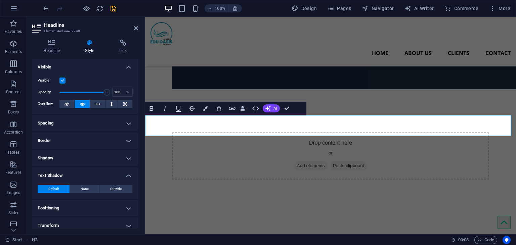
click at [126, 137] on h4 "Border" at bounding box center [85, 141] width 106 height 16
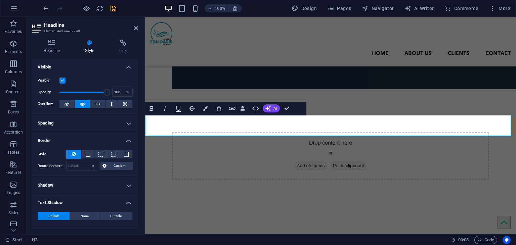
click at [125, 122] on h4 "Spacing" at bounding box center [85, 123] width 106 height 16
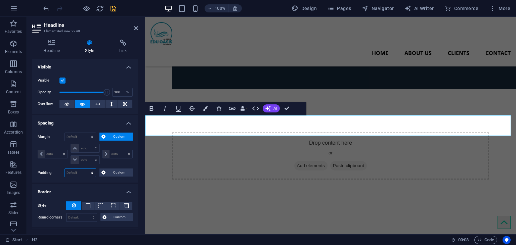
click at [91, 173] on select "Default px rem % vh vw Custom" at bounding box center [80, 173] width 31 height 8
select select "px"
click at [86, 169] on select "Default px rem % vh vw Custom" at bounding box center [80, 173] width 31 height 8
type input "0"
select select "DISABLED_OPTION_VALUE"
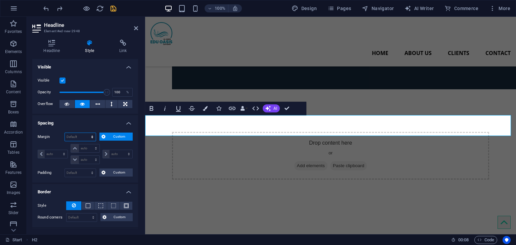
click at [93, 136] on select "Default auto px % rem vw vh Custom" at bounding box center [80, 137] width 31 height 8
select select "px"
click at [86, 133] on select "Default auto px % rem vw vh Custom" at bounding box center [80, 137] width 31 height 8
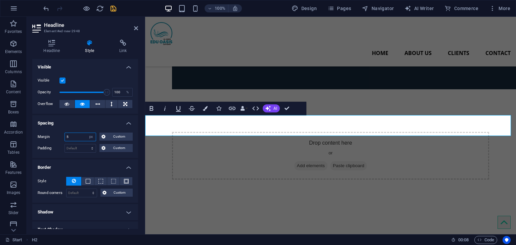
type input "5"
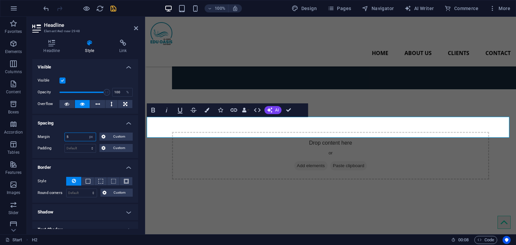
click at [78, 135] on input "5" at bounding box center [80, 137] width 31 height 8
type input "10"
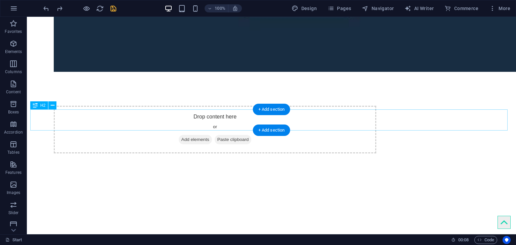
select select "px"
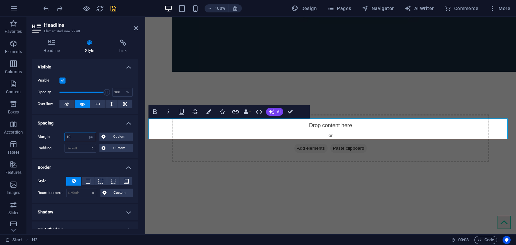
click at [84, 133] on input "10" at bounding box center [80, 137] width 31 height 8
type input "1"
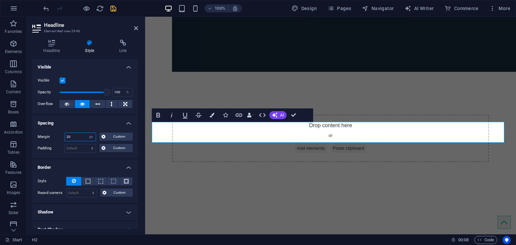
drag, startPoint x: 77, startPoint y: 139, endPoint x: 53, endPoint y: 136, distance: 23.5
click at [53, 136] on div "Margin 20 Default auto px % rem vw vh Custom Custom" at bounding box center [85, 137] width 95 height 9
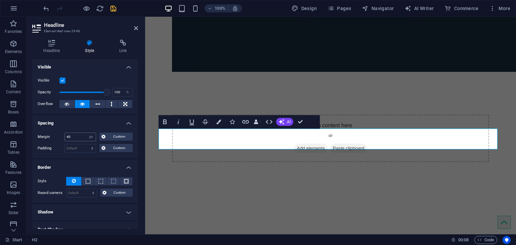
click at [72, 135] on div "Margin 40 Default auto px % rem vw vh Custom Custom 40 auto px % rem vw vh 40 a…" at bounding box center [85, 142] width 106 height 31
click at [72, 135] on input "40" at bounding box center [80, 137] width 31 height 8
type input "4"
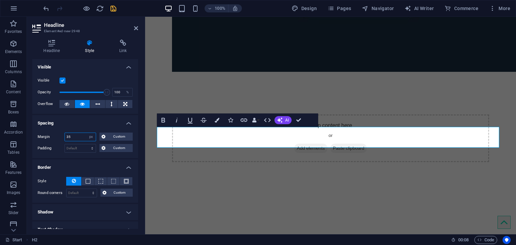
click at [72, 135] on input "35" at bounding box center [80, 137] width 31 height 8
type input "3"
type input "30"
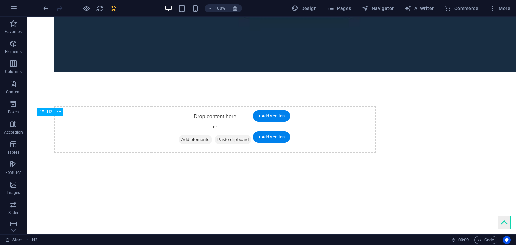
select select "px"
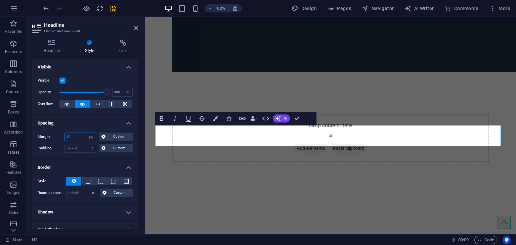
click at [80, 138] on input "30" at bounding box center [80, 137] width 31 height 8
type input "35"
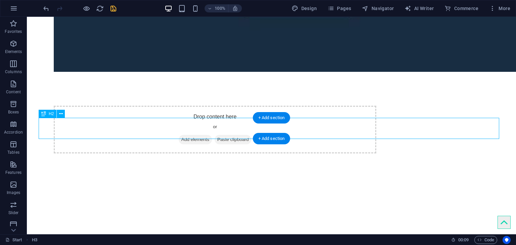
select select "px"
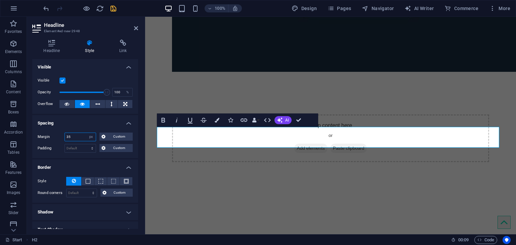
click at [78, 137] on input "35" at bounding box center [80, 137] width 31 height 8
type input "3"
type input "40"
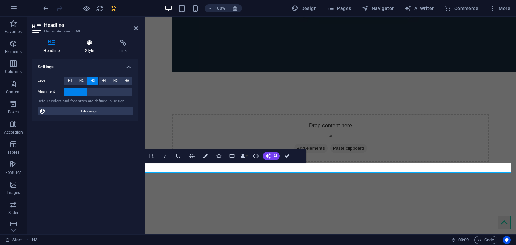
click at [93, 46] on icon at bounding box center [90, 43] width 32 height 7
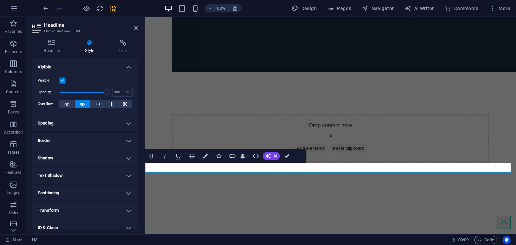
click at [120, 125] on h4 "Spacing" at bounding box center [85, 123] width 106 height 16
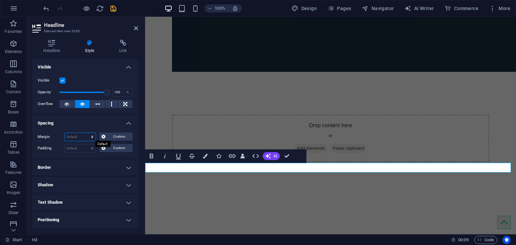
click at [76, 138] on select "Default auto px % rem vw vh Custom" at bounding box center [80, 137] width 31 height 8
select select "px"
click at [86, 133] on select "Default auto px % rem vw vh Custom" at bounding box center [80, 137] width 31 height 8
type input "40"
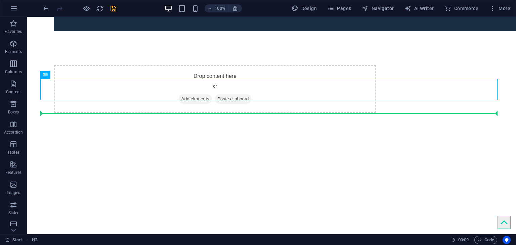
drag, startPoint x: 104, startPoint y: 97, endPoint x: 110, endPoint y: 115, distance: 18.5
drag, startPoint x: 121, startPoint y: 89, endPoint x: 110, endPoint y: 116, distance: 29.0
